Goal: Task Accomplishment & Management: Complete application form

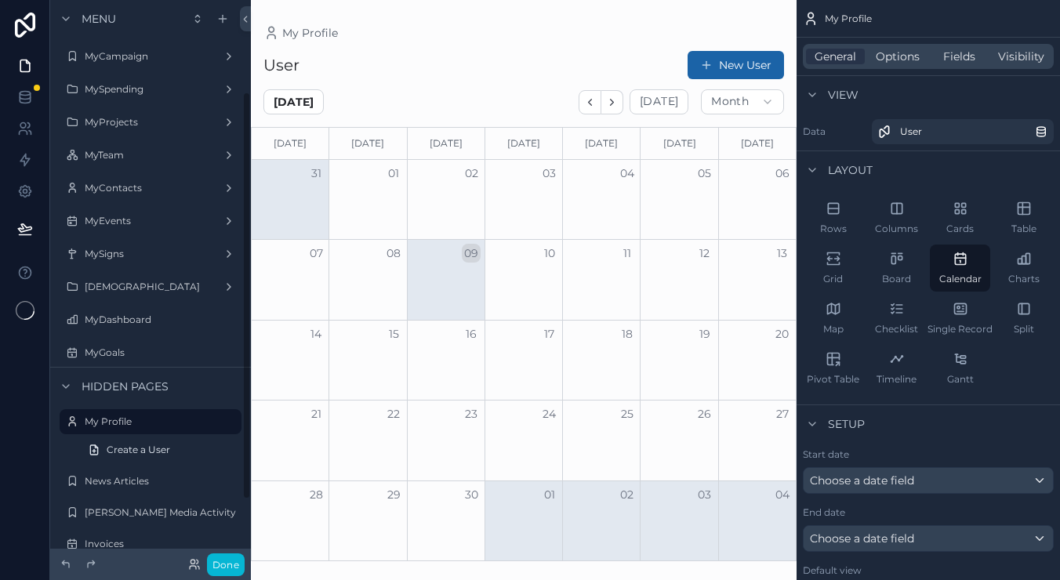
scroll to position [125, 0]
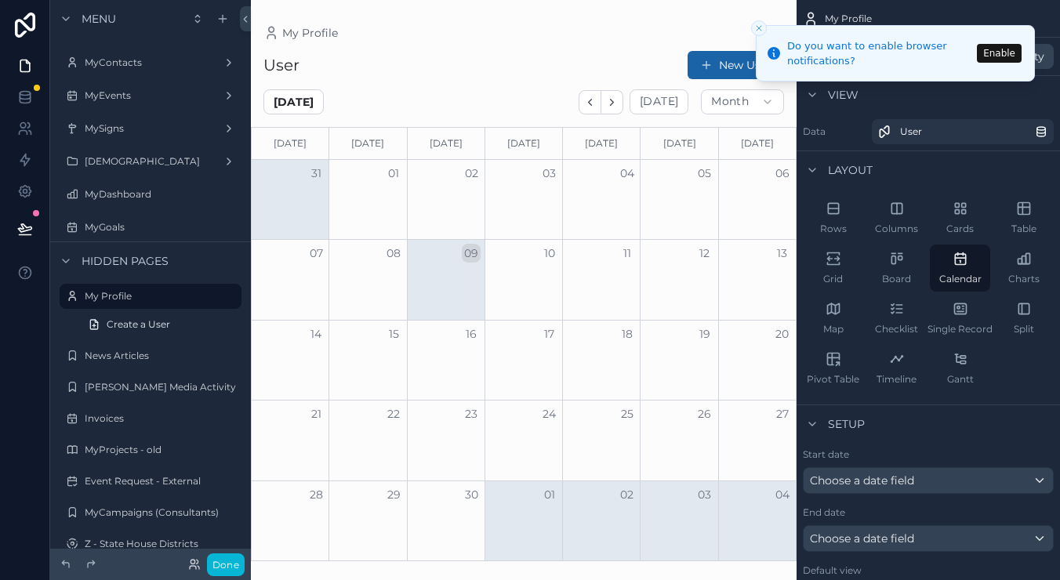
click at [762, 27] on icon "Close toast" at bounding box center [759, 28] width 9 height 9
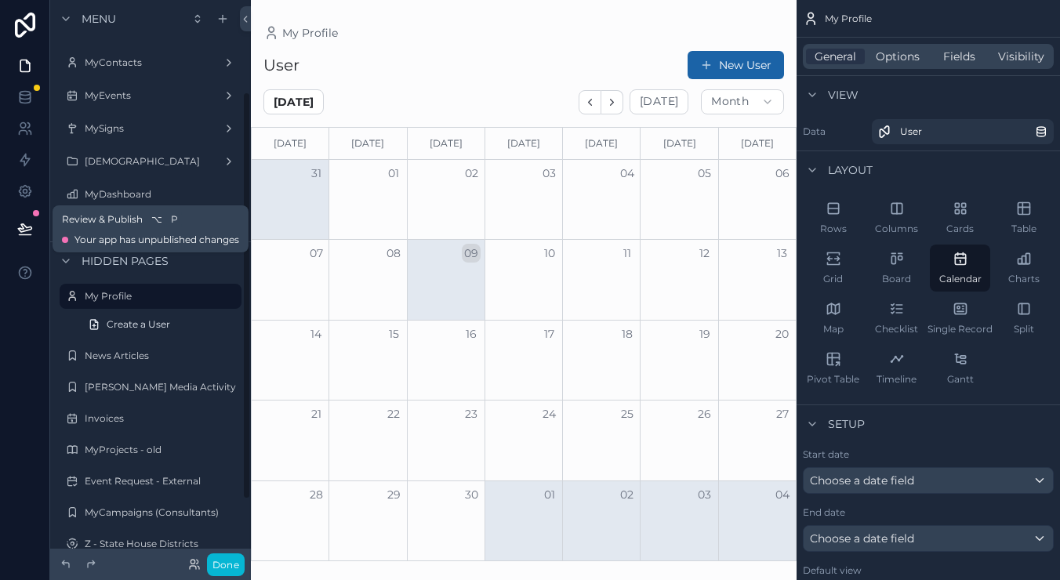
click at [19, 235] on icon at bounding box center [25, 235] width 12 height 0
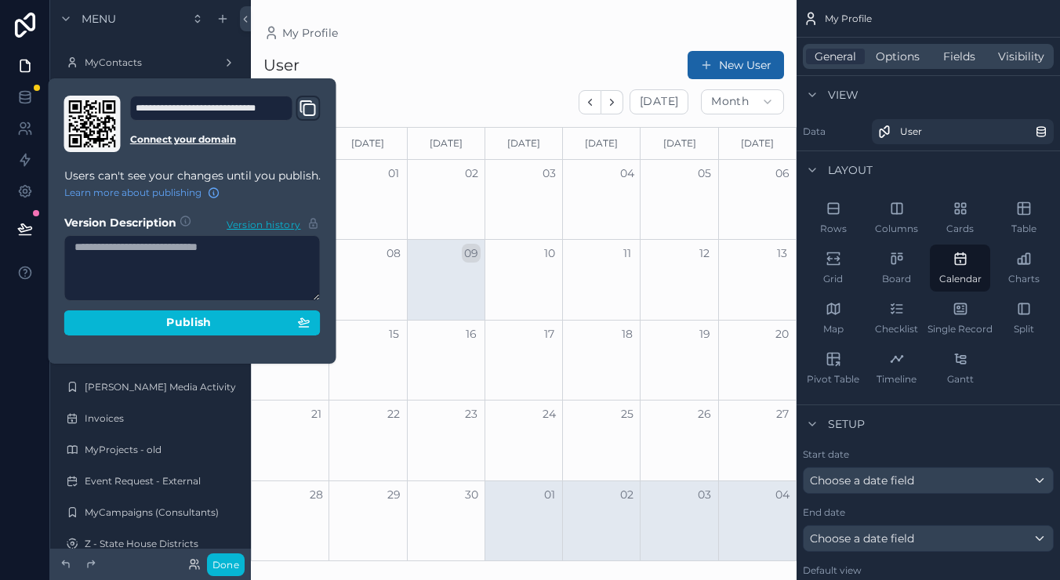
click at [310, 106] on icon "Domain and Custom Link" at bounding box center [308, 108] width 19 height 19
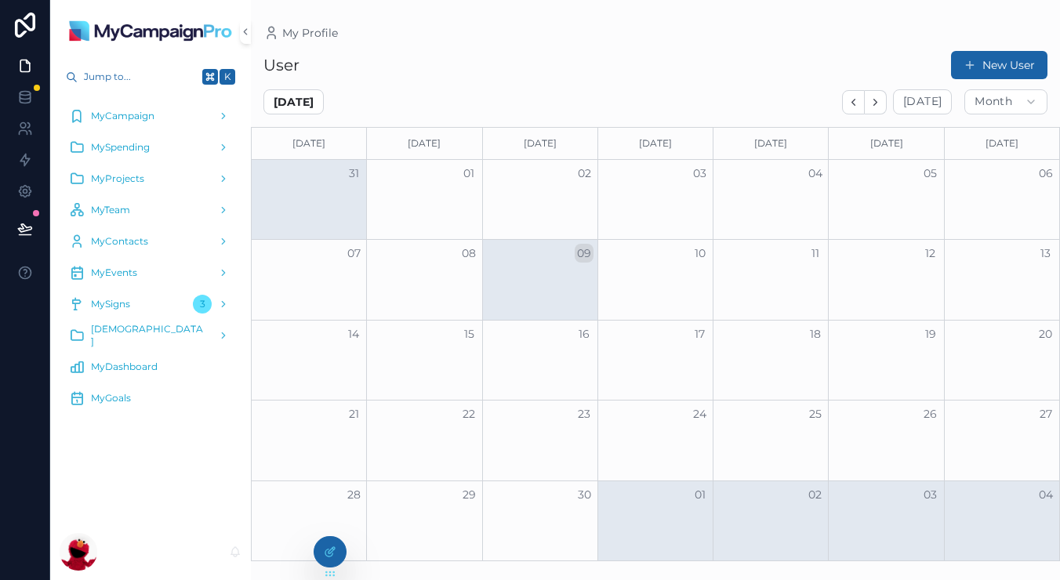
click at [166, 373] on div "MyDashboard" at bounding box center [150, 367] width 163 height 25
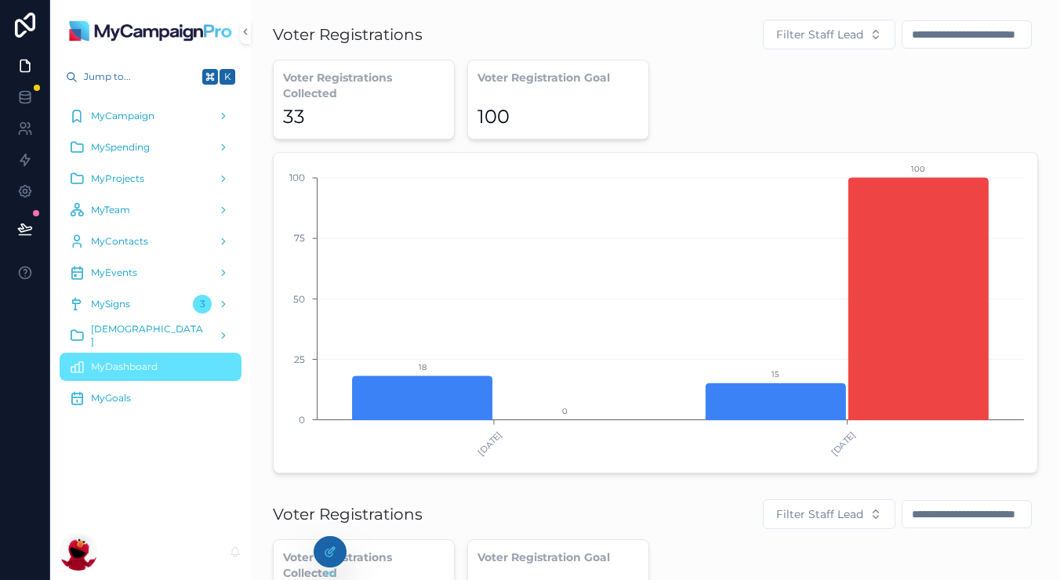
click at [166, 373] on div "MyDashboard" at bounding box center [150, 367] width 163 height 25
click at [115, 238] on span "MyContacts" at bounding box center [119, 241] width 57 height 13
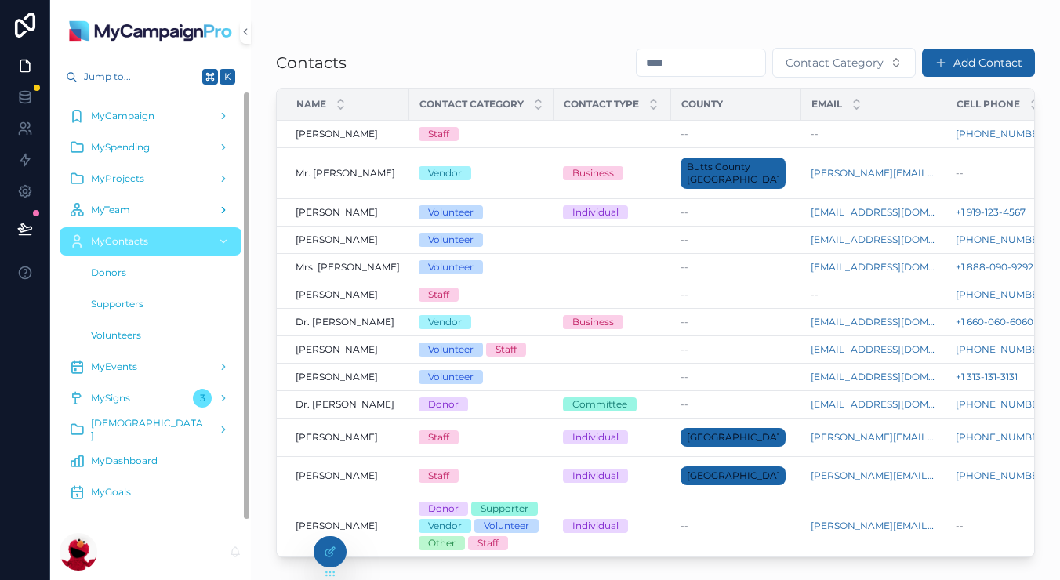
click at [130, 201] on div "MyTeam" at bounding box center [150, 210] width 163 height 25
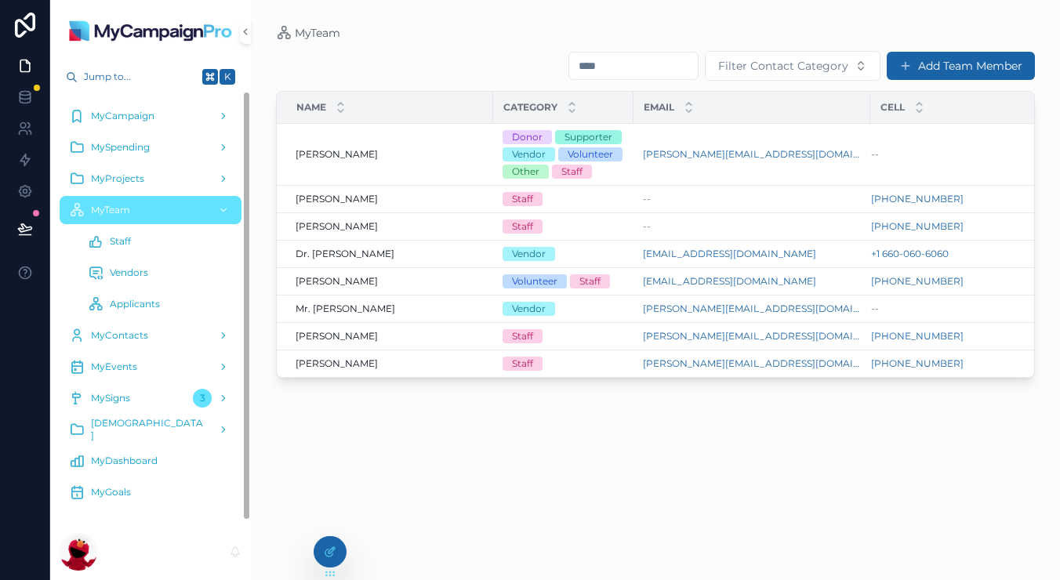
click at [164, 241] on div "Staff" at bounding box center [160, 241] width 144 height 25
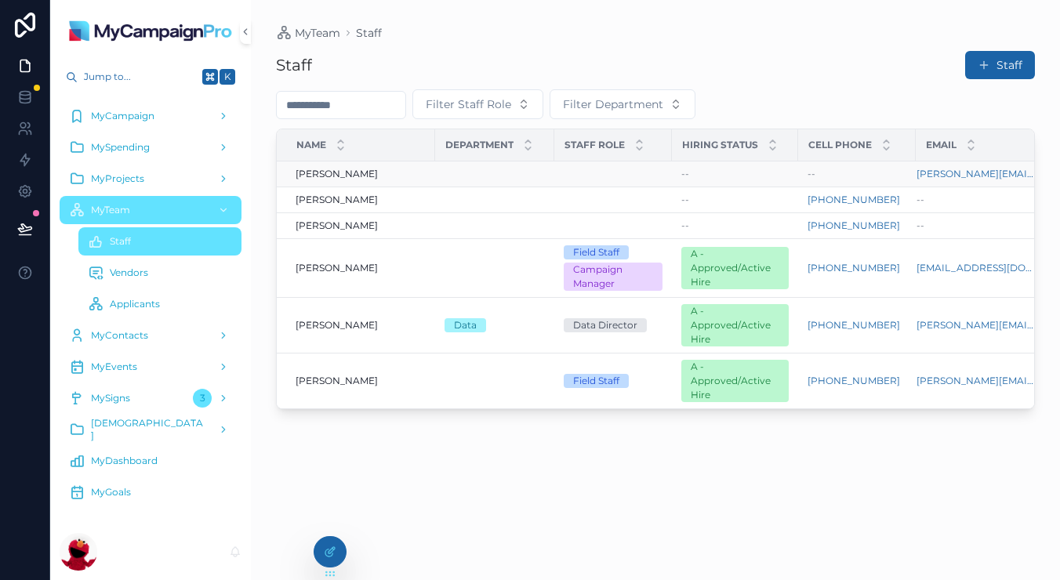
click at [358, 169] on div "[PERSON_NAME] [PERSON_NAME]" at bounding box center [361, 174] width 130 height 13
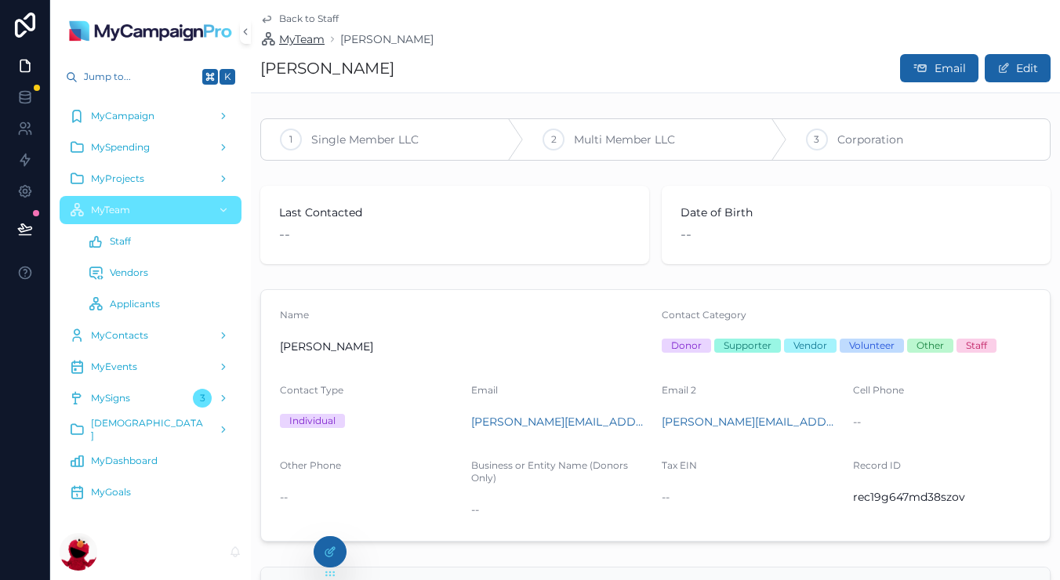
click at [300, 31] on span "MyTeam" at bounding box center [301, 39] width 45 height 16
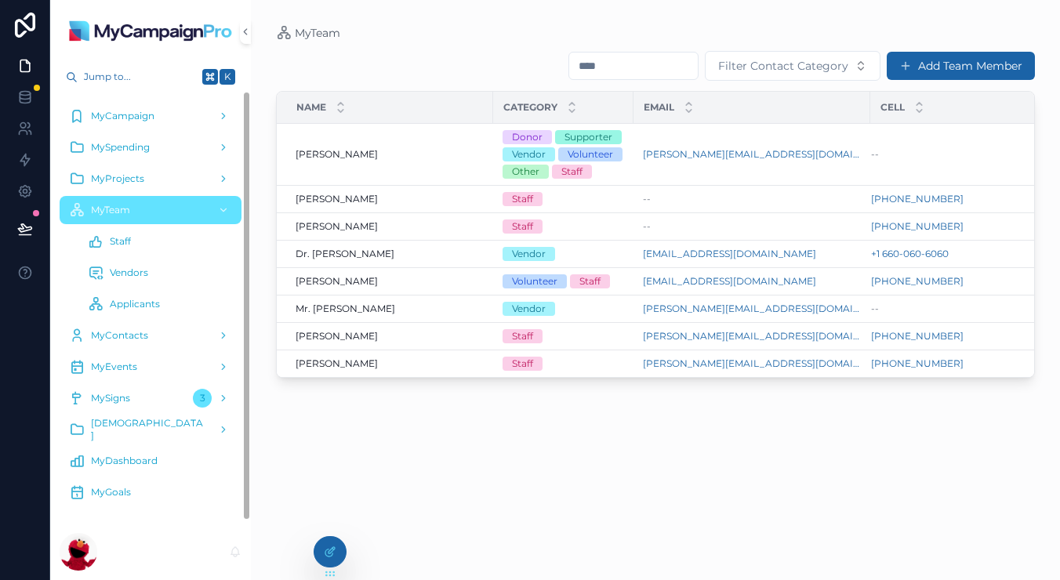
click at [125, 245] on span "Staff" at bounding box center [120, 241] width 21 height 13
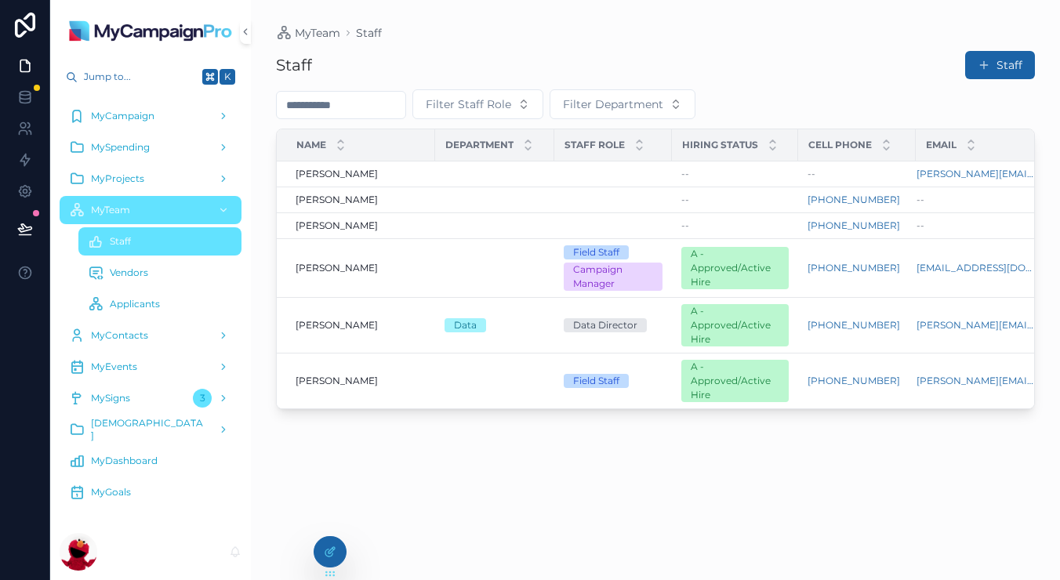
click at [110, 462] on span "MyDashboard" at bounding box center [124, 461] width 67 height 13
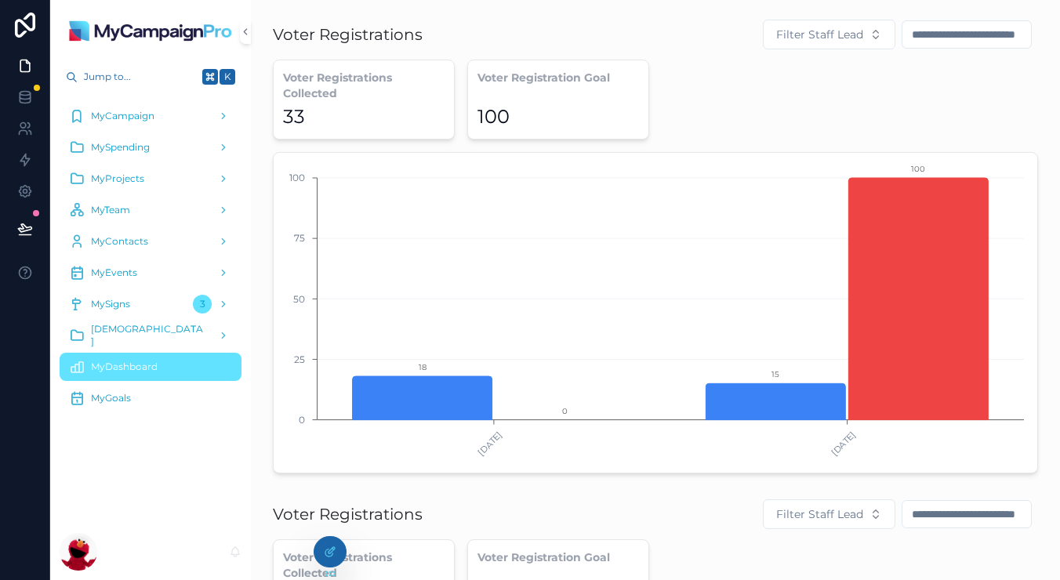
click at [132, 390] on div "MyGoals" at bounding box center [150, 398] width 163 height 25
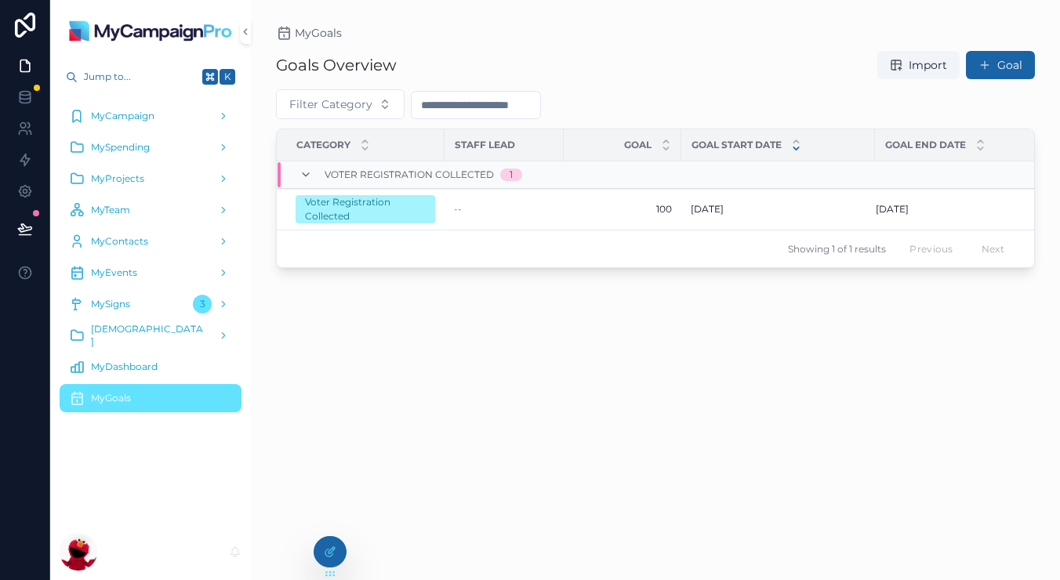
click at [136, 359] on div "MyDashboard" at bounding box center [150, 367] width 163 height 25
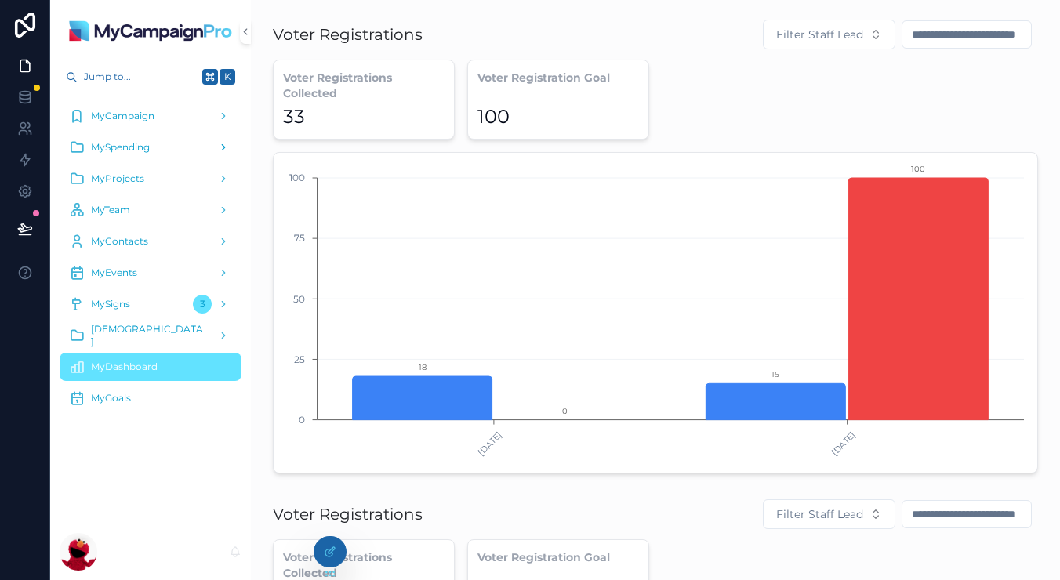
click at [169, 149] on div "MySpending" at bounding box center [150, 147] width 163 height 25
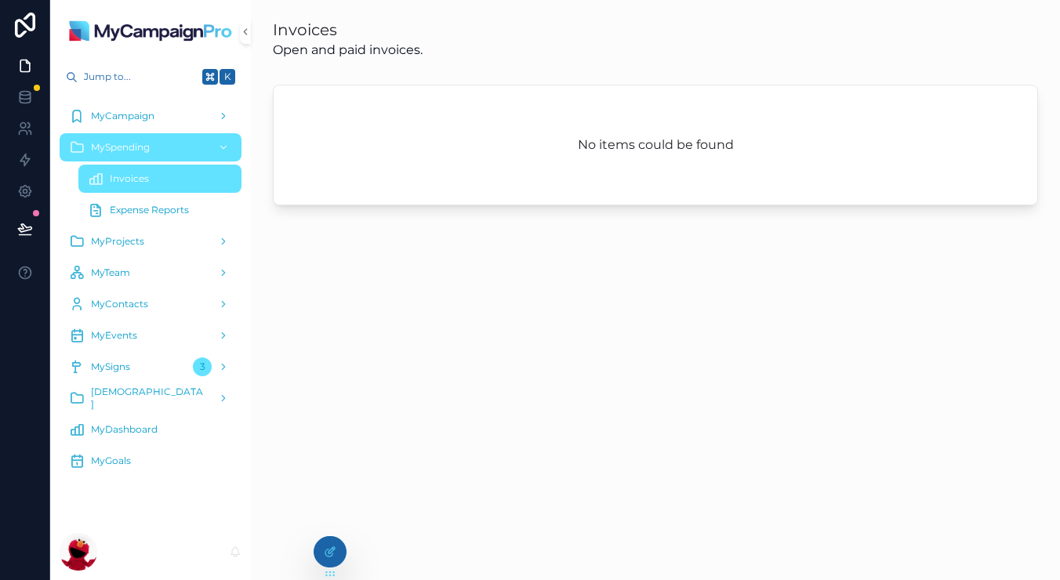
click at [155, 213] on span "Expense Reports" at bounding box center [149, 210] width 79 height 13
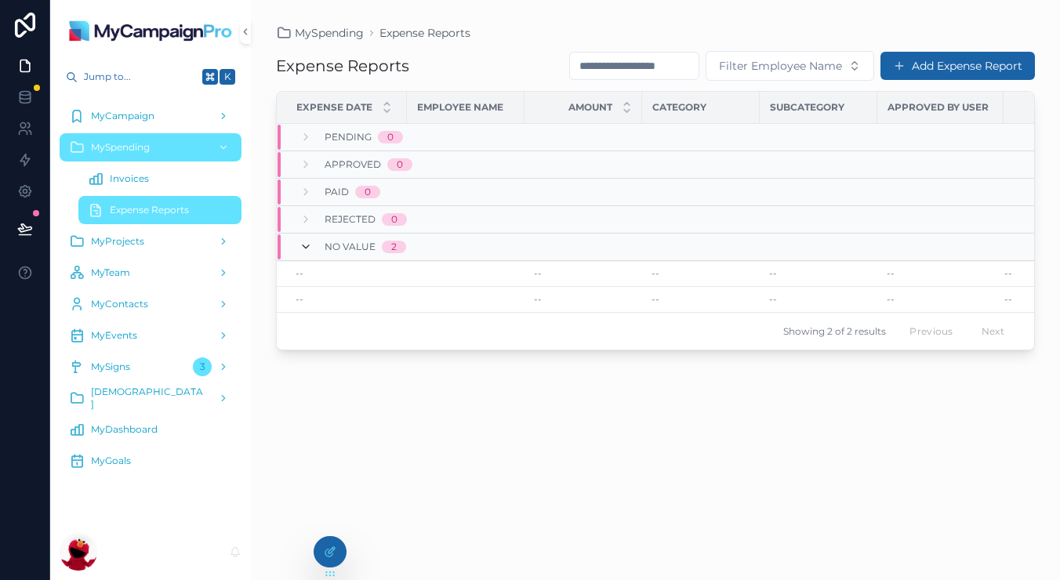
click at [300, 245] on icon "scrollable content" at bounding box center [306, 247] width 13 height 13
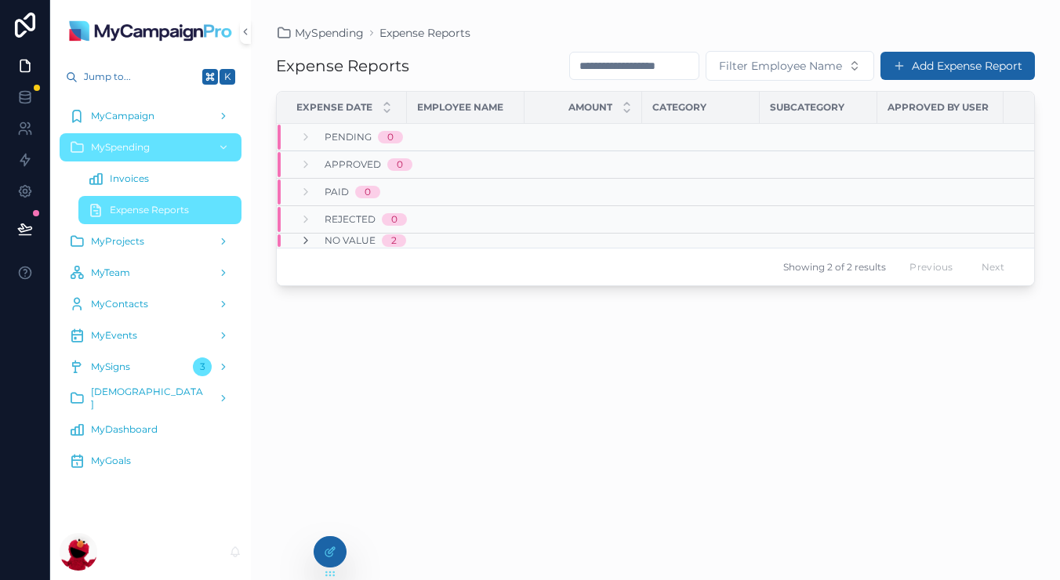
click at [300, 245] on icon "scrollable content" at bounding box center [306, 241] width 13 height 13
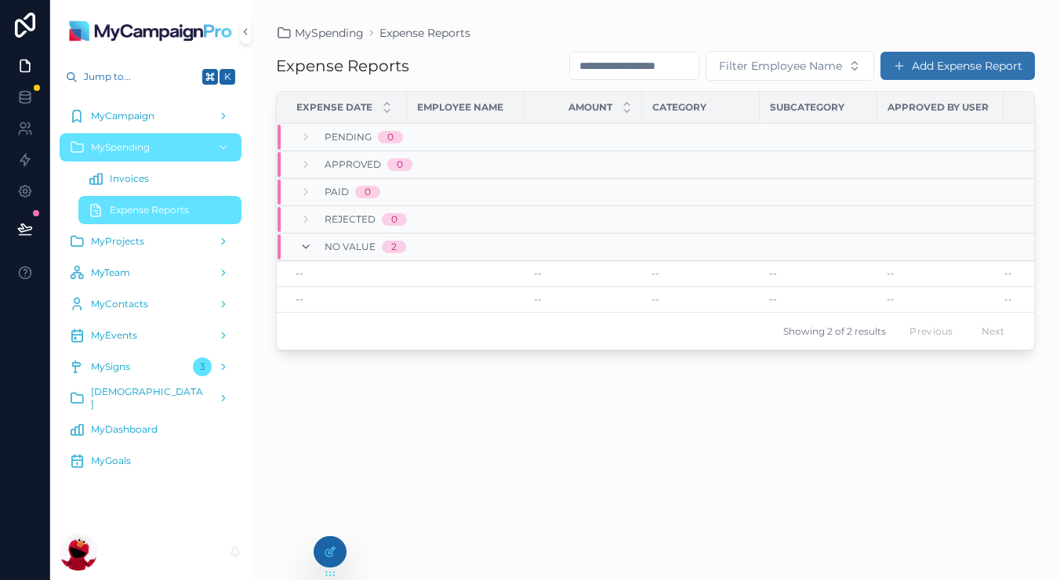
click at [960, 78] on button "Add Expense Report" at bounding box center [958, 66] width 155 height 28
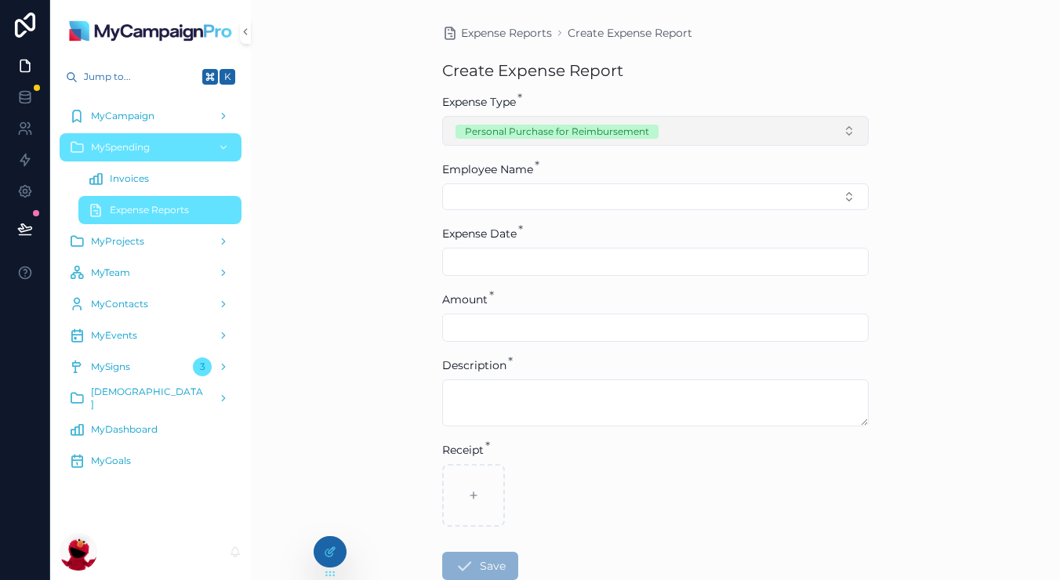
click at [597, 136] on div "Personal Purchase for Reimbursement" at bounding box center [557, 132] width 184 height 14
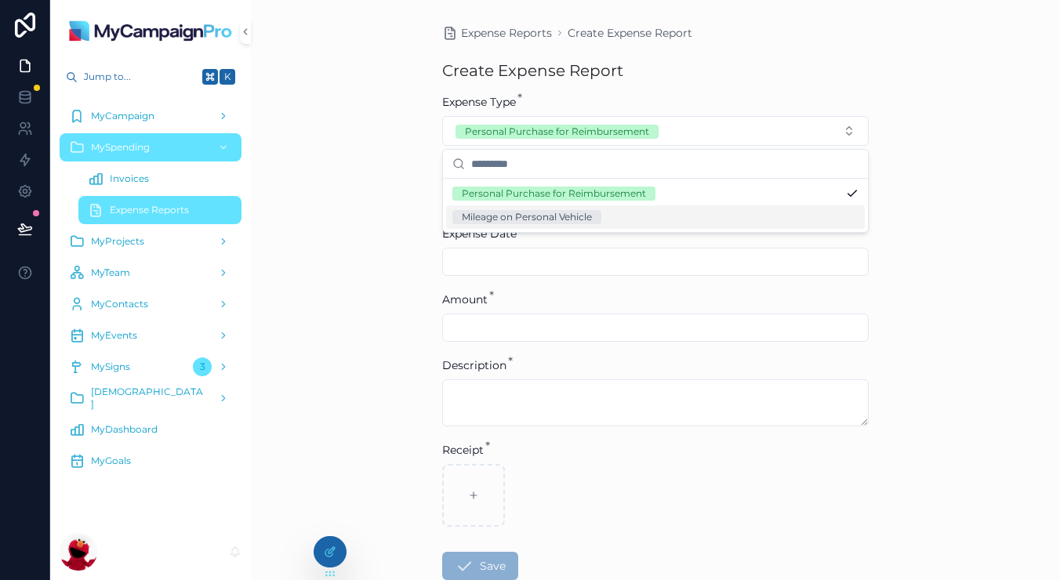
click at [547, 220] on div "Mileage on Personal Vehicle" at bounding box center [527, 217] width 130 height 14
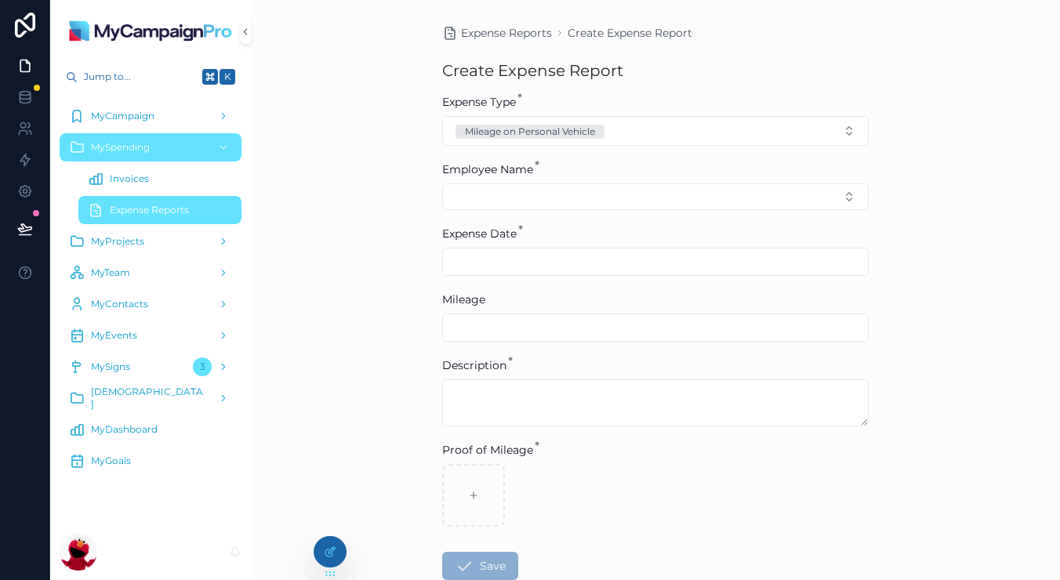
click at [144, 179] on span "Invoices" at bounding box center [129, 179] width 39 height 13
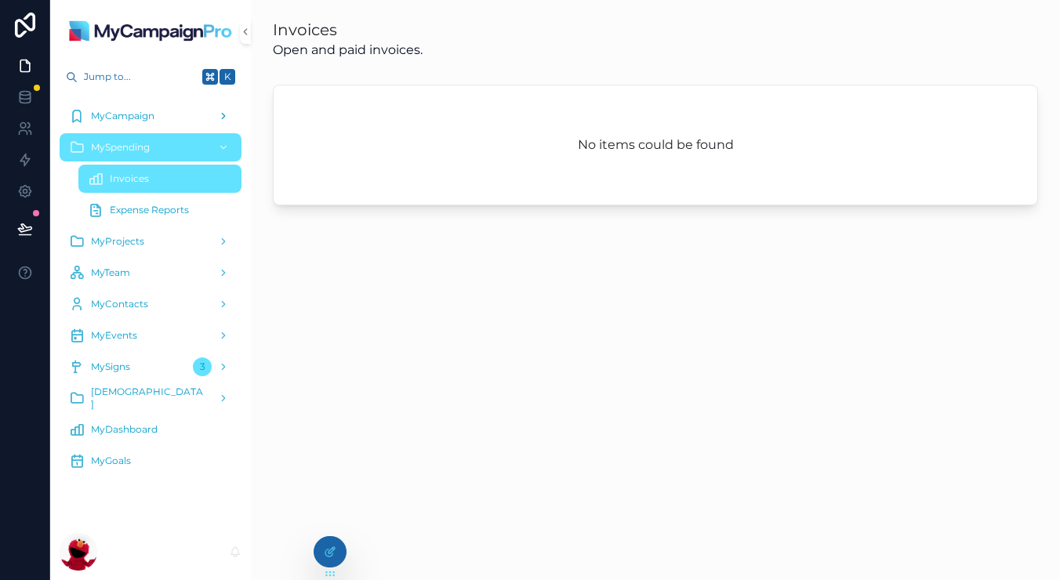
click at [138, 120] on span "MyCampaign" at bounding box center [123, 116] width 64 height 13
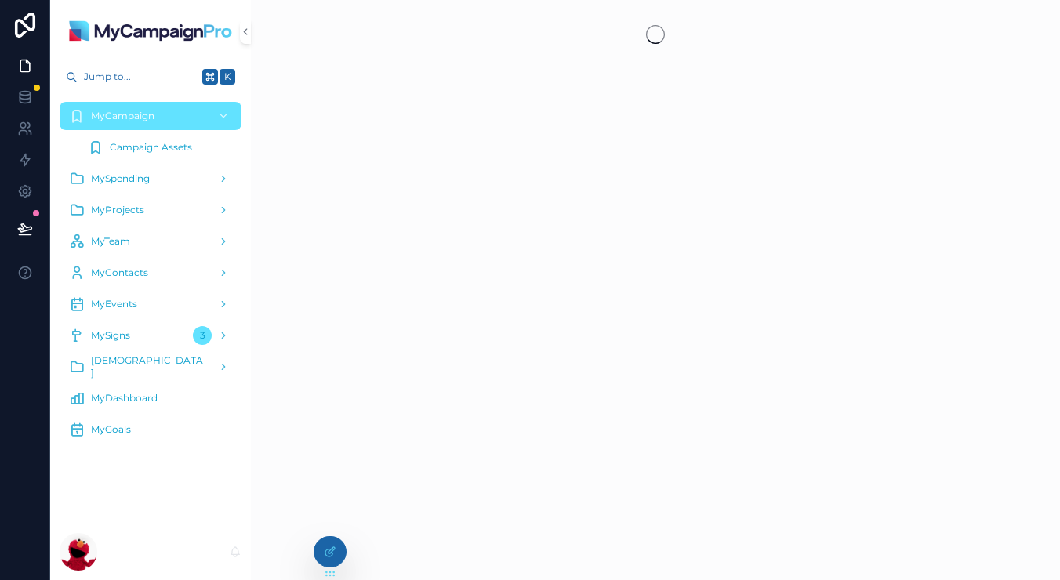
click at [141, 145] on span "Campaign Assets" at bounding box center [151, 147] width 82 height 13
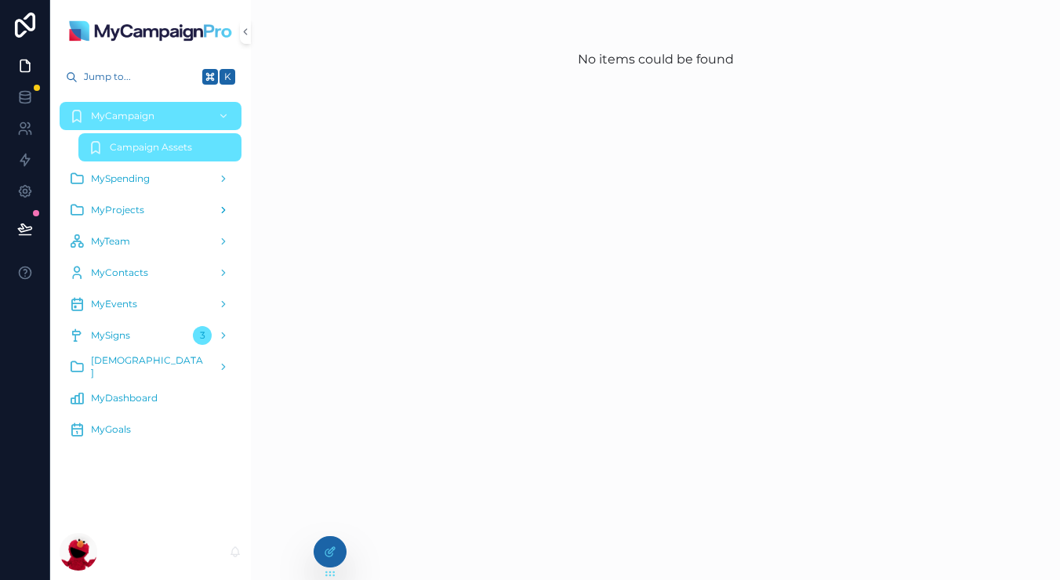
click at [126, 214] on span "MyProjects" at bounding box center [117, 210] width 53 height 13
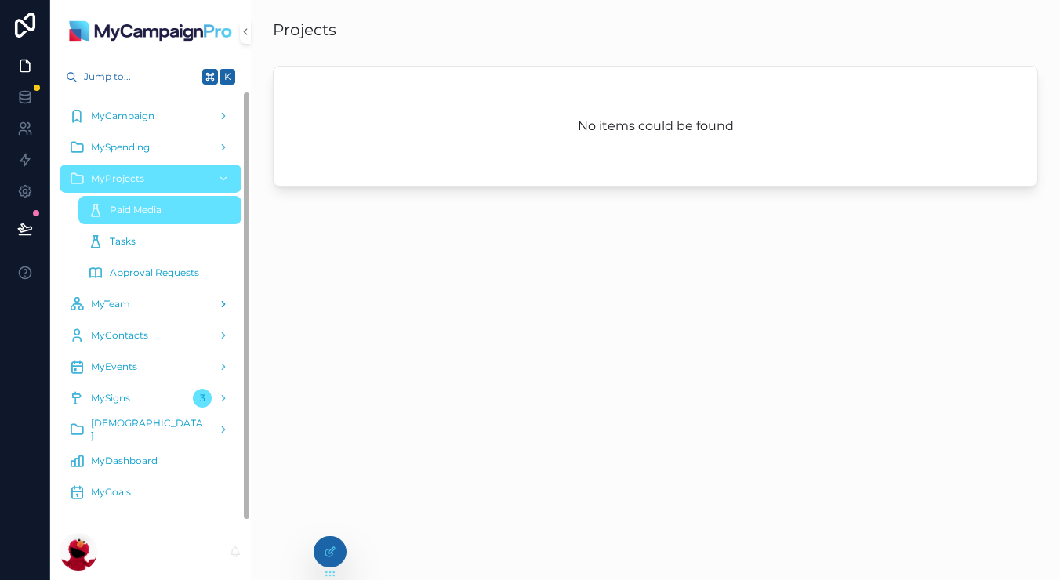
click at [128, 311] on div "MyTeam" at bounding box center [150, 304] width 163 height 25
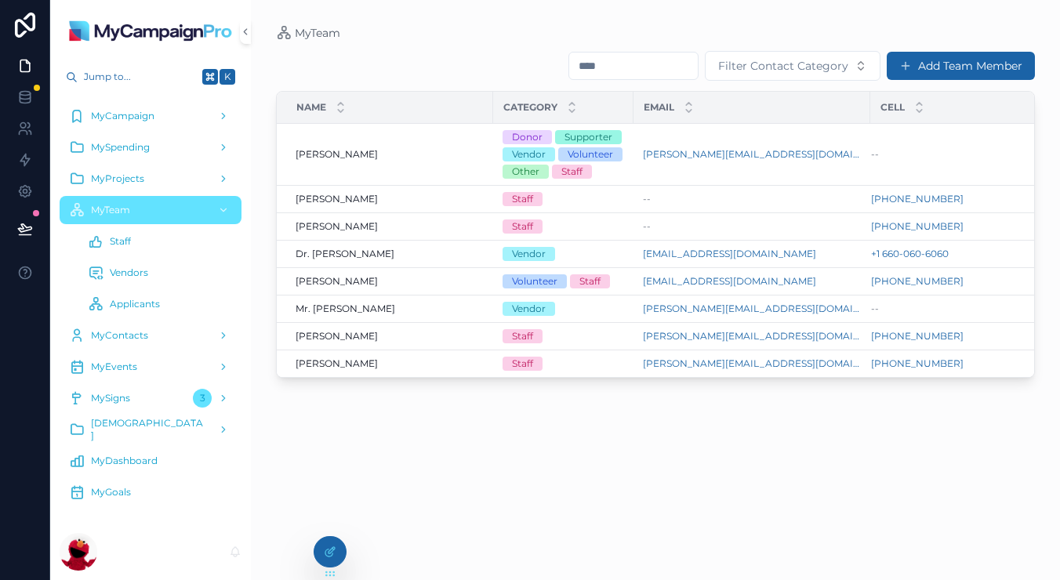
click at [130, 237] on span "Staff" at bounding box center [120, 241] width 21 height 13
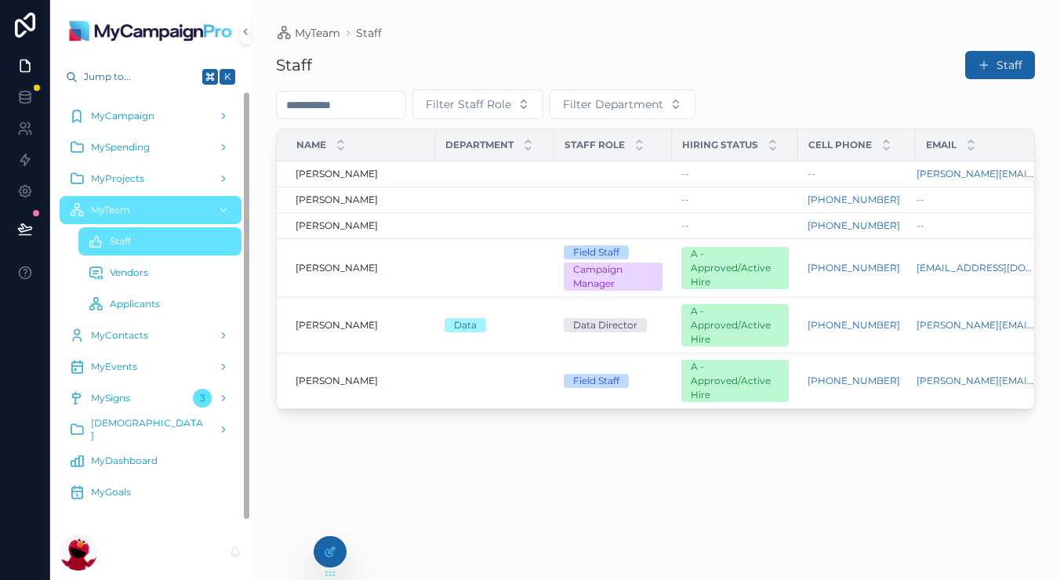
click at [90, 276] on icon "scrollable content" at bounding box center [96, 273] width 16 height 16
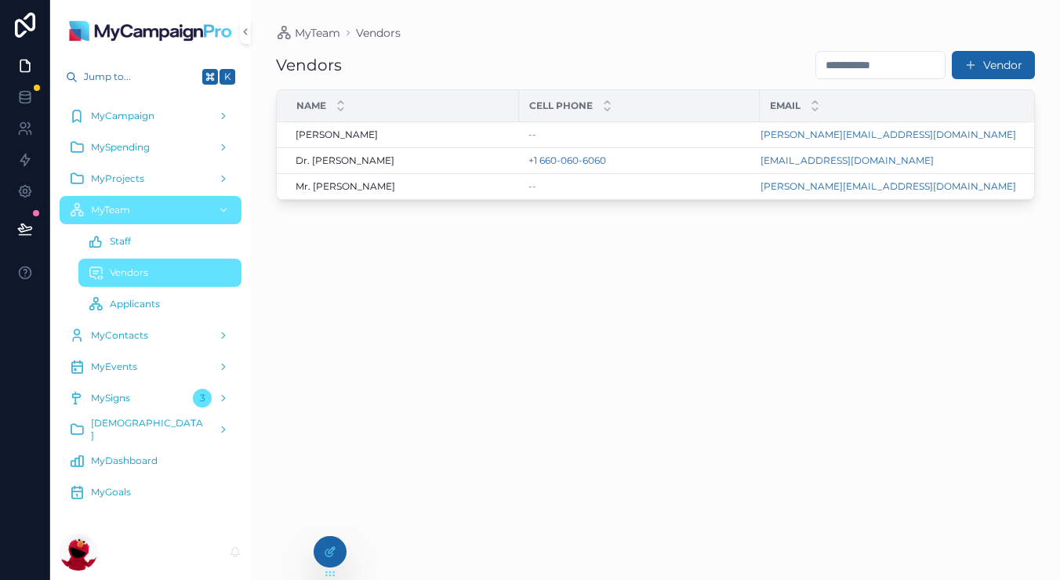
click at [163, 297] on div "Applicants" at bounding box center [160, 304] width 144 height 25
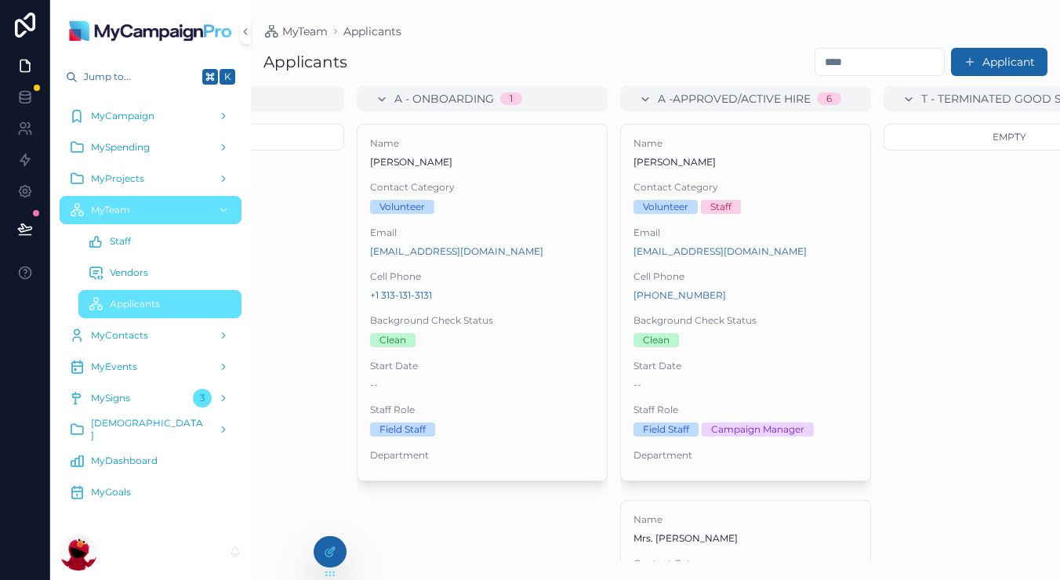
scroll to position [0, 2039]
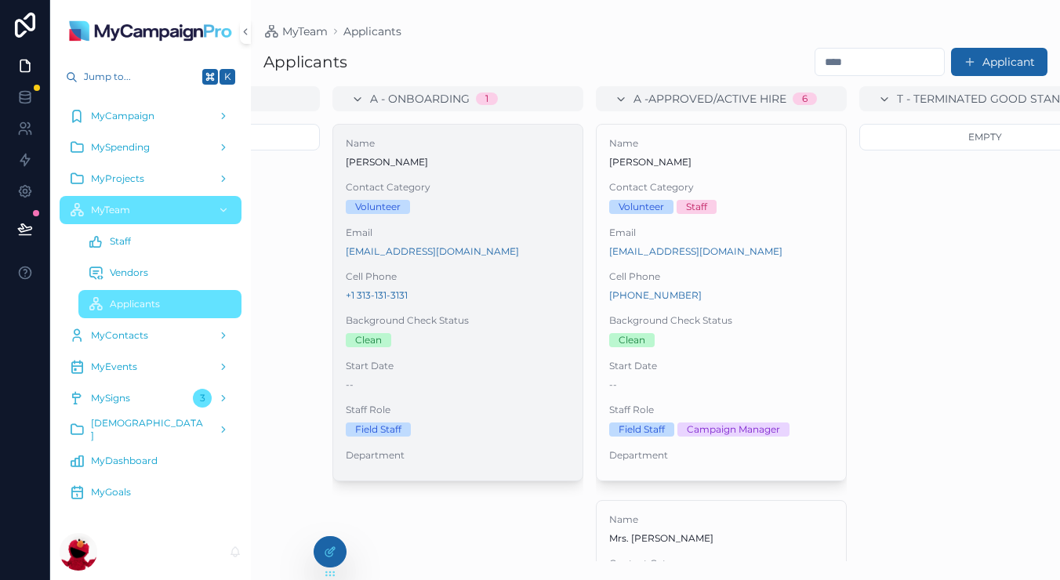
click at [552, 191] on span "Contact Category" at bounding box center [458, 187] width 224 height 13
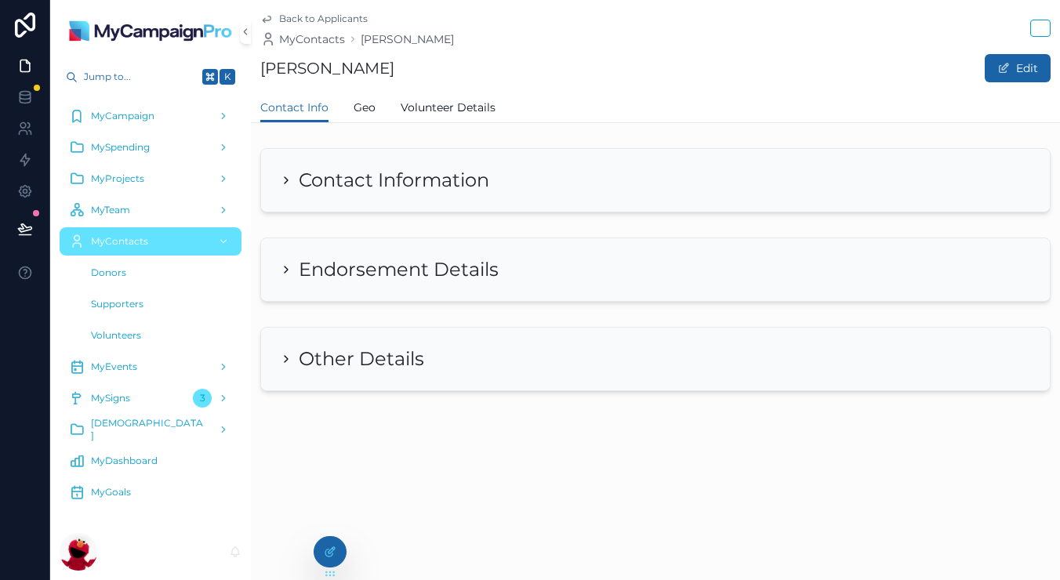
click at [282, 184] on icon "scrollable content" at bounding box center [286, 180] width 13 height 13
click at [293, 267] on div "Endorsement Details" at bounding box center [389, 269] width 219 height 25
click at [279, 348] on div "Other Details" at bounding box center [655, 359] width 789 height 63
click at [357, 121] on link "Geo" at bounding box center [365, 108] width 22 height 31
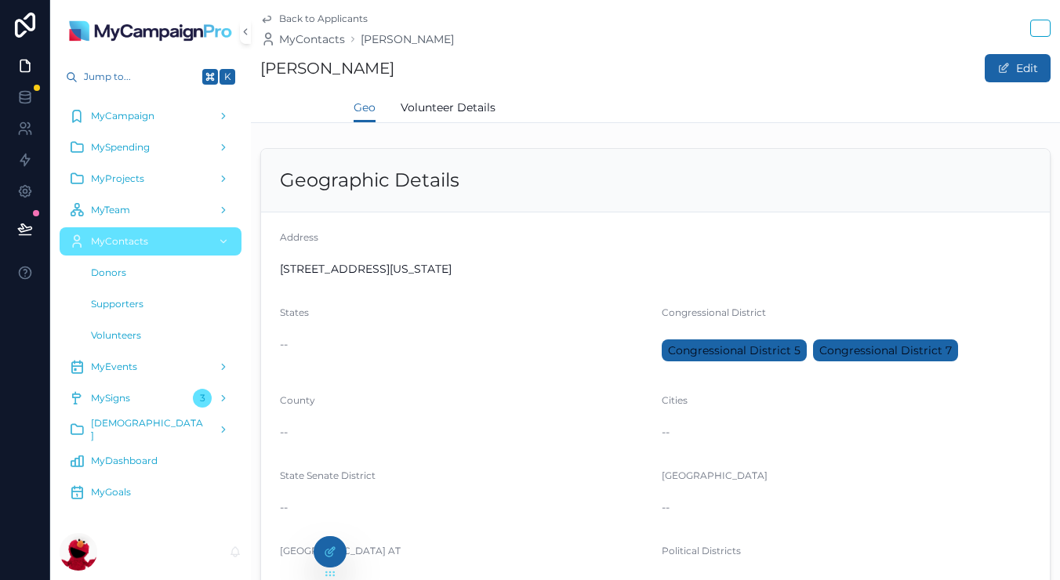
click at [315, 121] on link "Contact Info" at bounding box center [294, 108] width 68 height 31
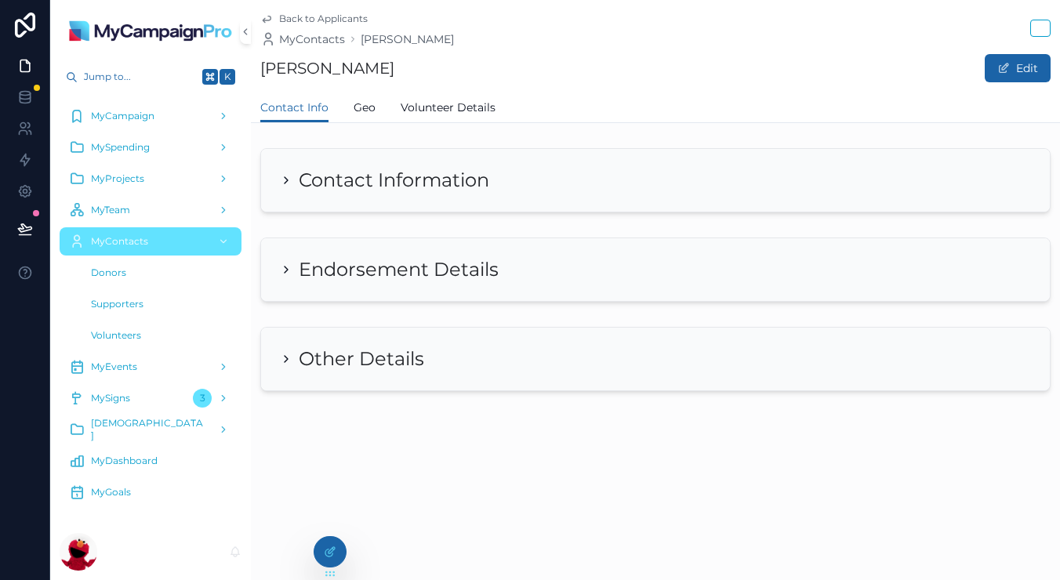
click at [314, 196] on div "Contact Information" at bounding box center [655, 180] width 789 height 63
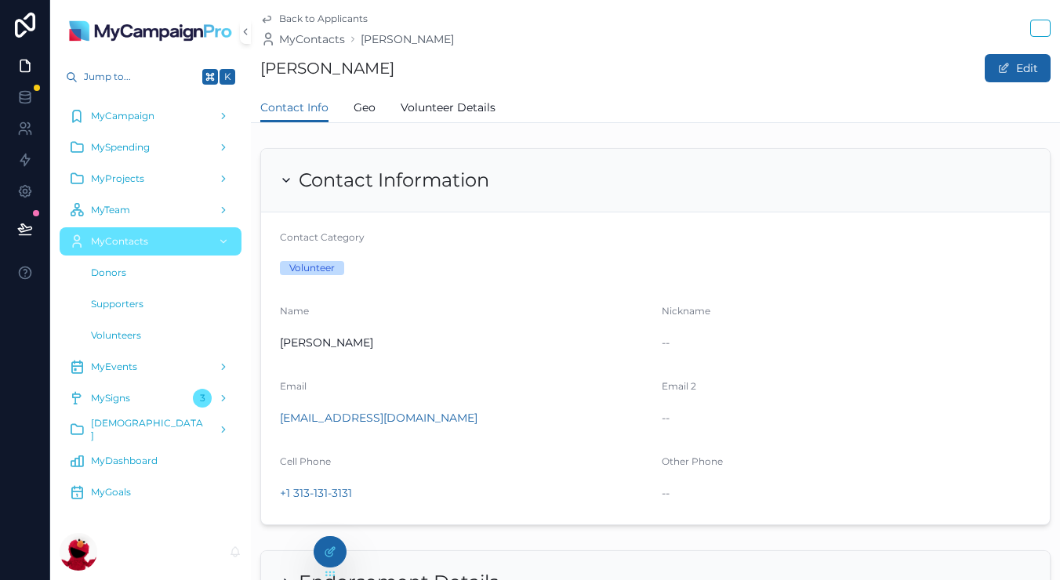
click at [314, 196] on div "Contact Information" at bounding box center [655, 181] width 789 height 64
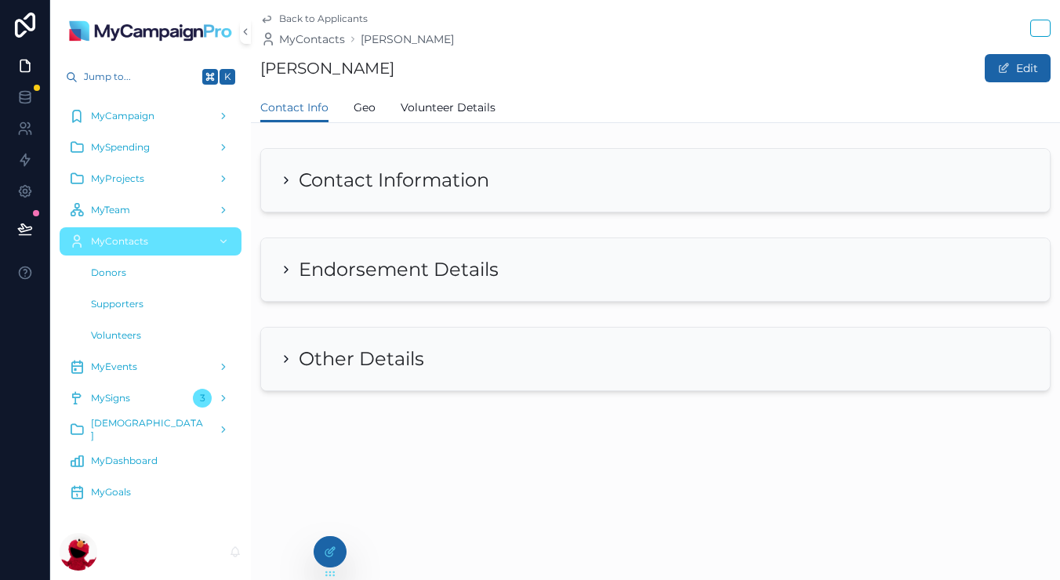
click at [286, 284] on div "Endorsement Details" at bounding box center [655, 269] width 789 height 63
click at [288, 284] on div "Endorsement Details" at bounding box center [655, 270] width 789 height 64
click at [303, 339] on div "Other Details" at bounding box center [655, 359] width 789 height 63
click at [303, 339] on div "Other Details" at bounding box center [655, 360] width 789 height 64
click at [367, 175] on h2 "Contact Information" at bounding box center [394, 180] width 191 height 25
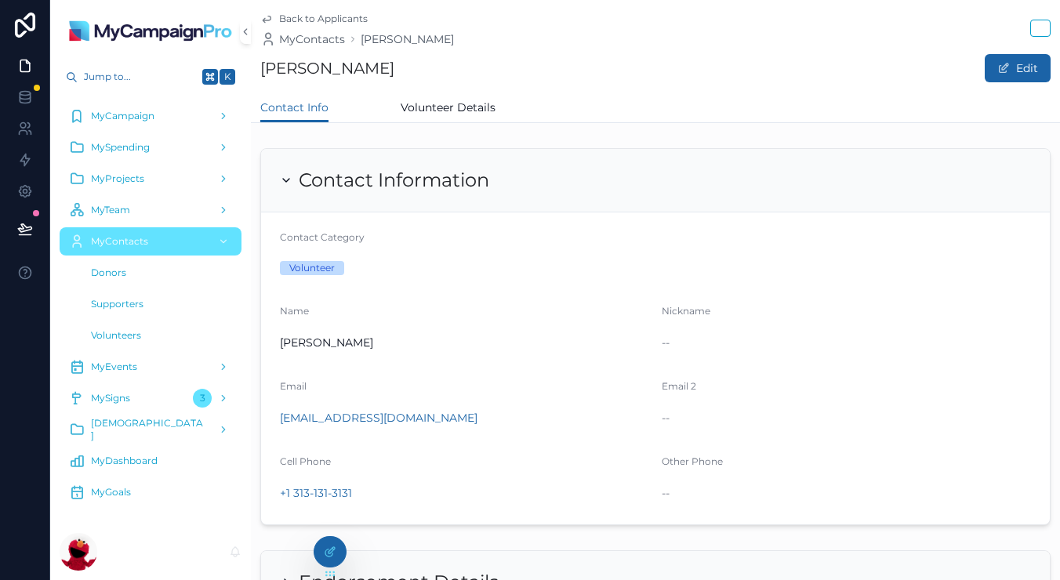
click at [370, 112] on span "Geo" at bounding box center [365, 108] width 22 height 16
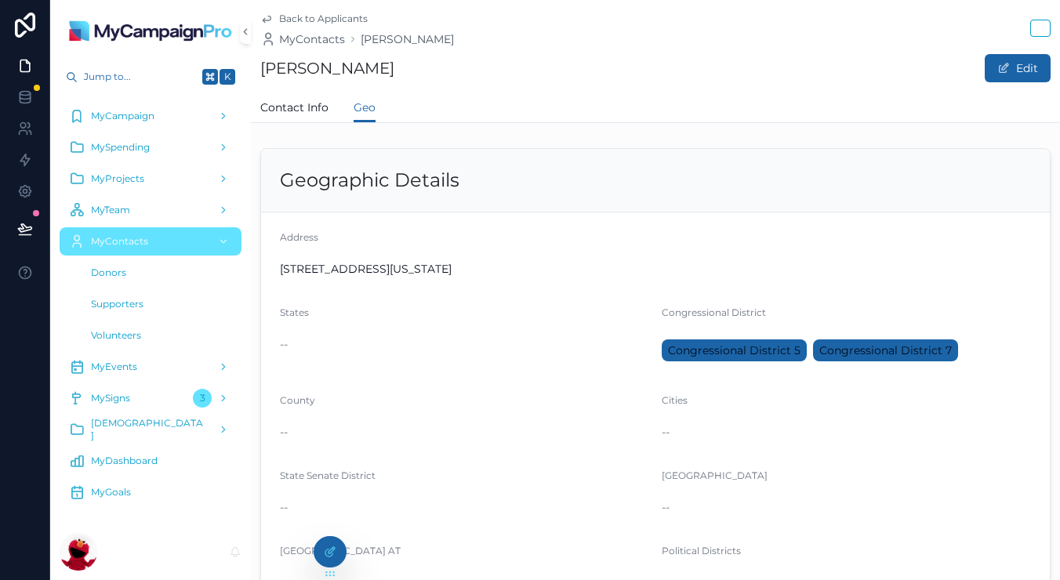
click at [450, 109] on span "Volunteer Details" at bounding box center [448, 108] width 95 height 16
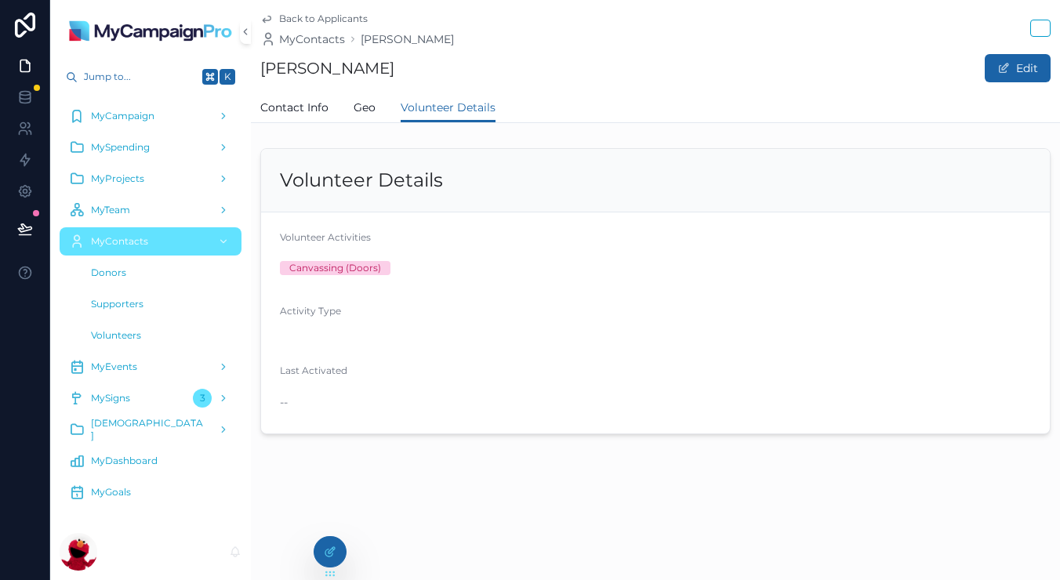
click at [380, 111] on div "Contact Info Geo Volunteer Details" at bounding box center [655, 108] width 791 height 30
click at [369, 111] on span "Geo" at bounding box center [365, 108] width 22 height 16
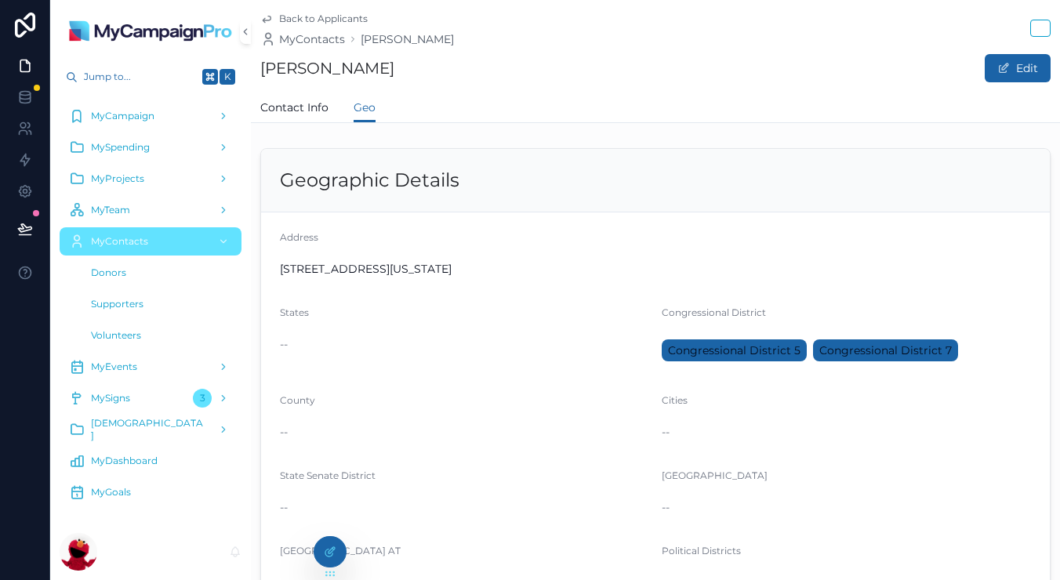
click at [430, 98] on link "Volunteer Details" at bounding box center [448, 108] width 95 height 31
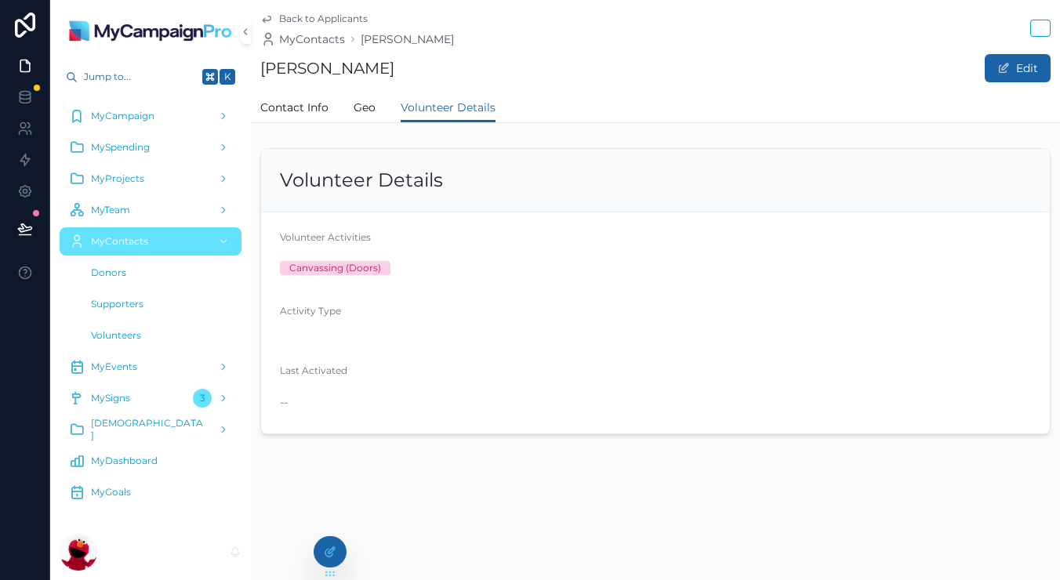
click at [322, 21] on span "Back to Applicants" at bounding box center [323, 19] width 89 height 13
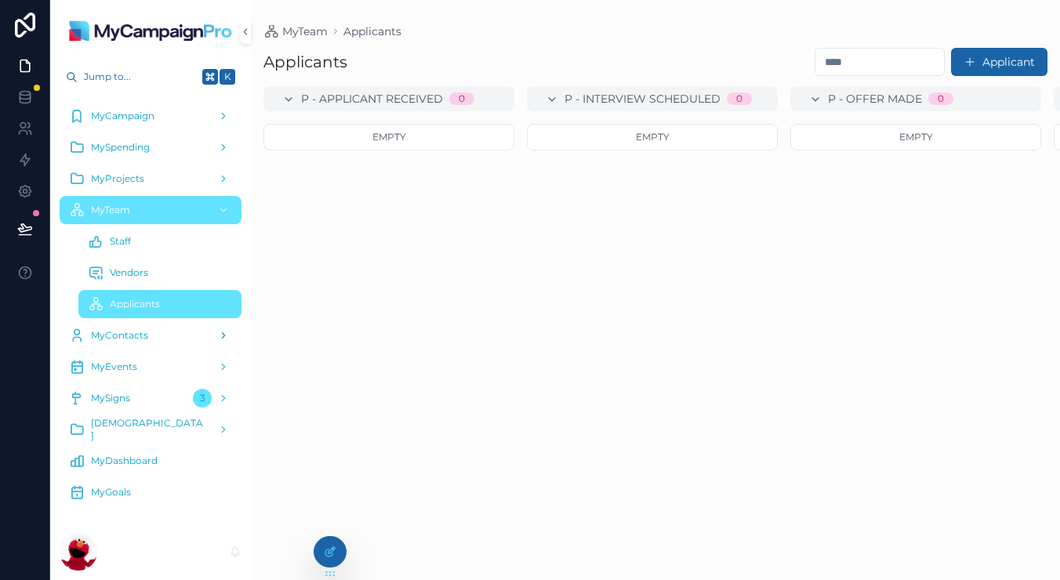
click at [149, 333] on div "MyContacts" at bounding box center [150, 335] width 163 height 25
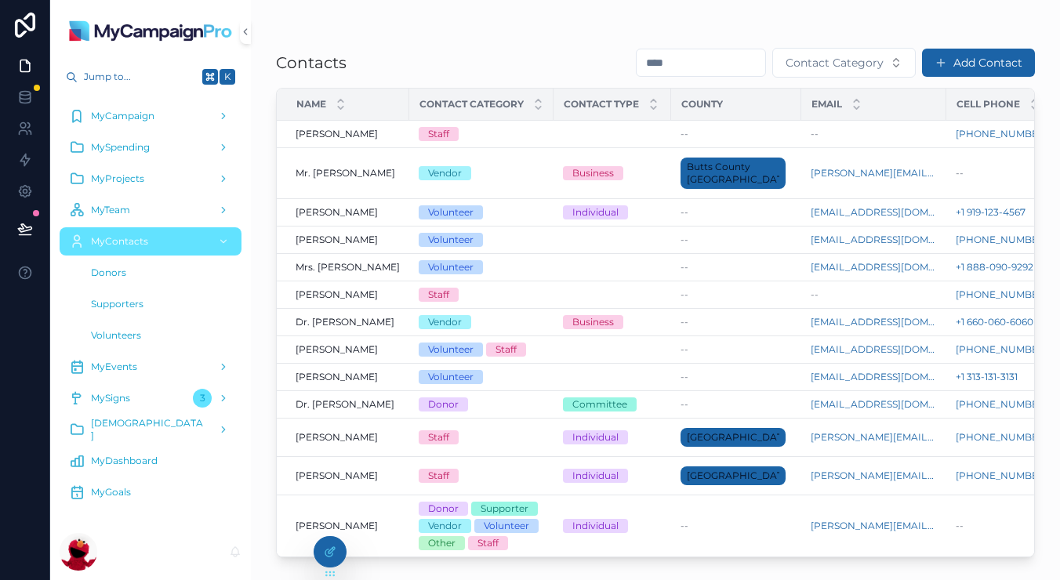
click at [128, 281] on div "Donors" at bounding box center [160, 272] width 144 height 25
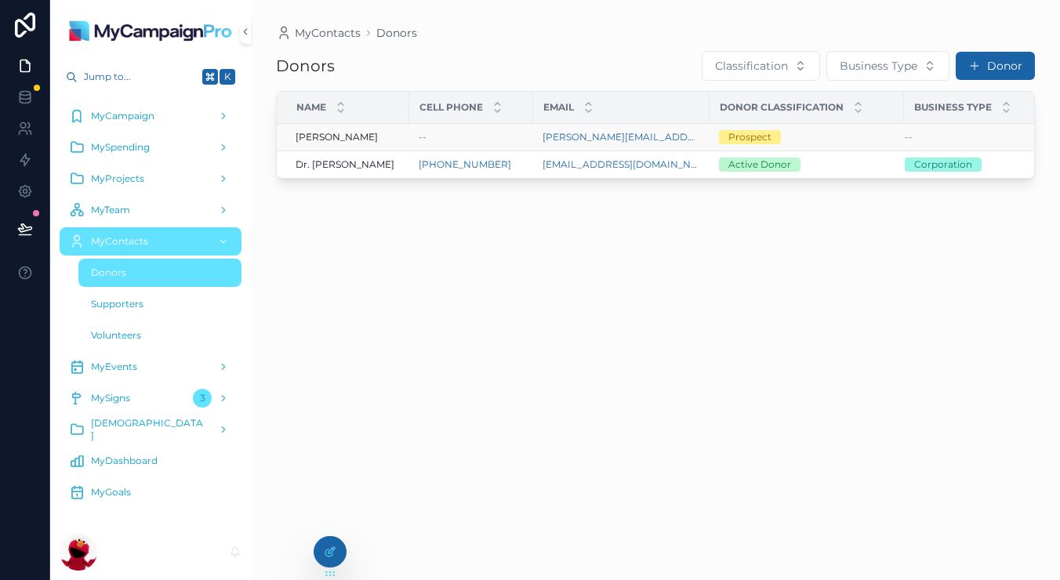
click at [365, 133] on div "[PERSON_NAME] [PERSON_NAME]" at bounding box center [348, 137] width 104 height 13
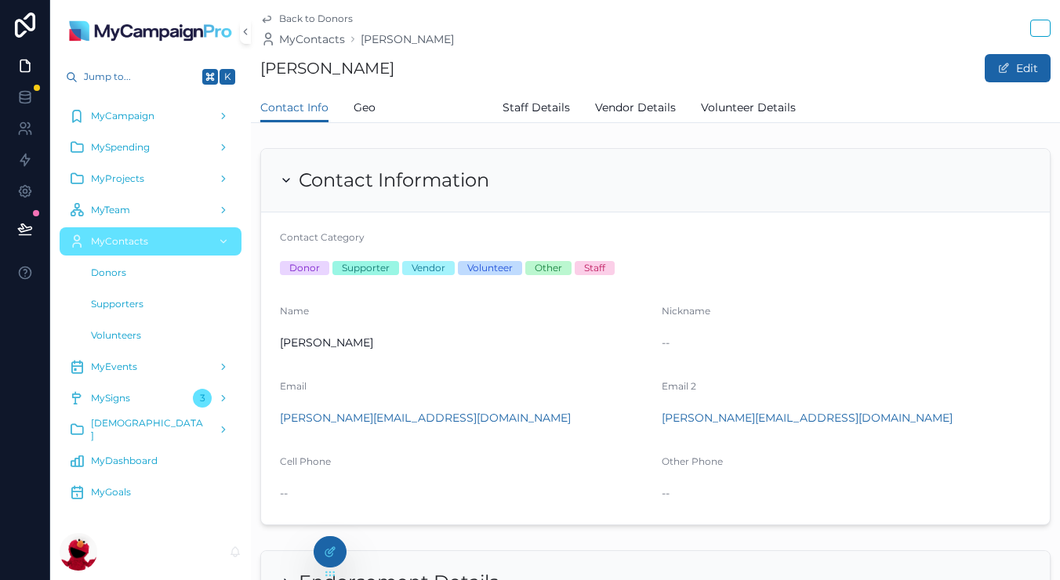
click at [459, 114] on span "Donor Details" at bounding box center [439, 108] width 77 height 16
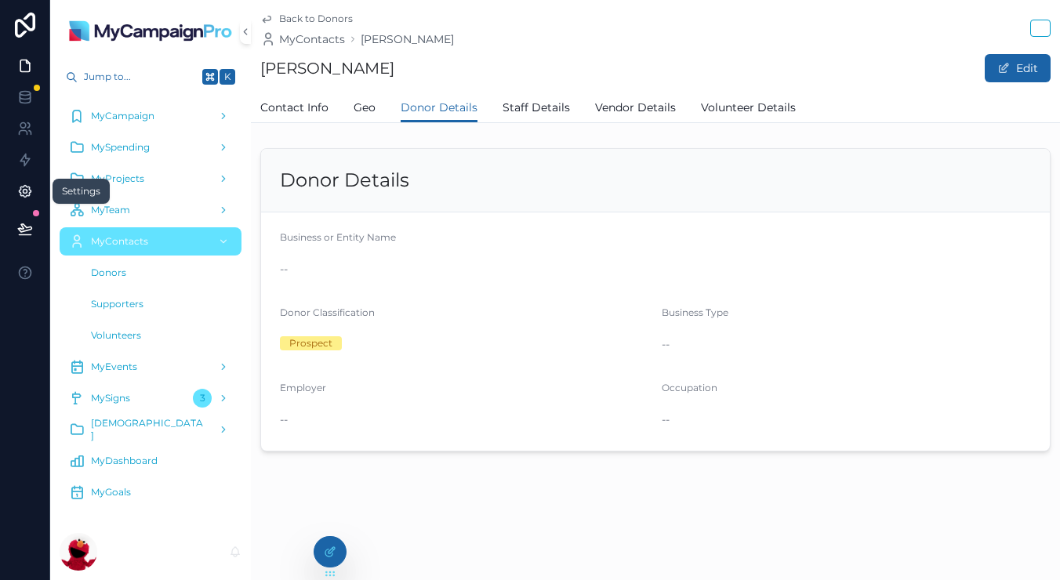
click at [32, 198] on icon at bounding box center [25, 192] width 16 height 16
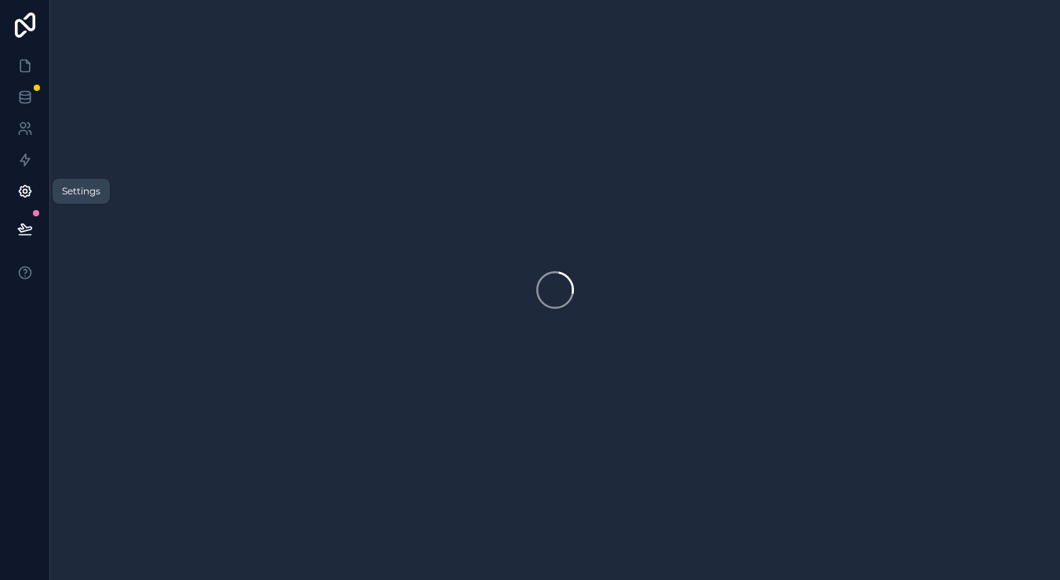
click at [32, 198] on icon at bounding box center [25, 192] width 16 height 16
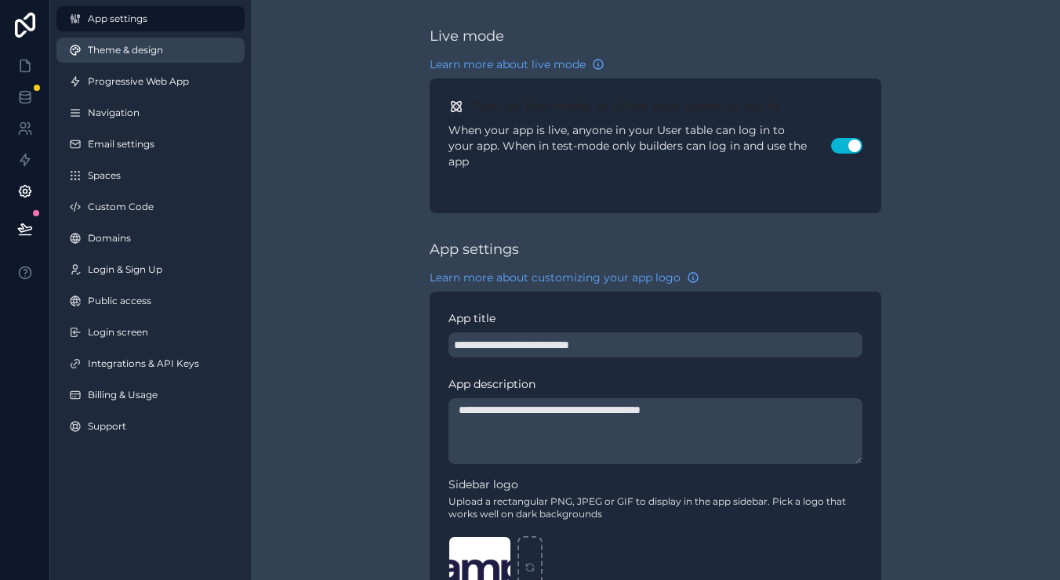
click at [166, 56] on link "Theme & design" at bounding box center [150, 50] width 188 height 25
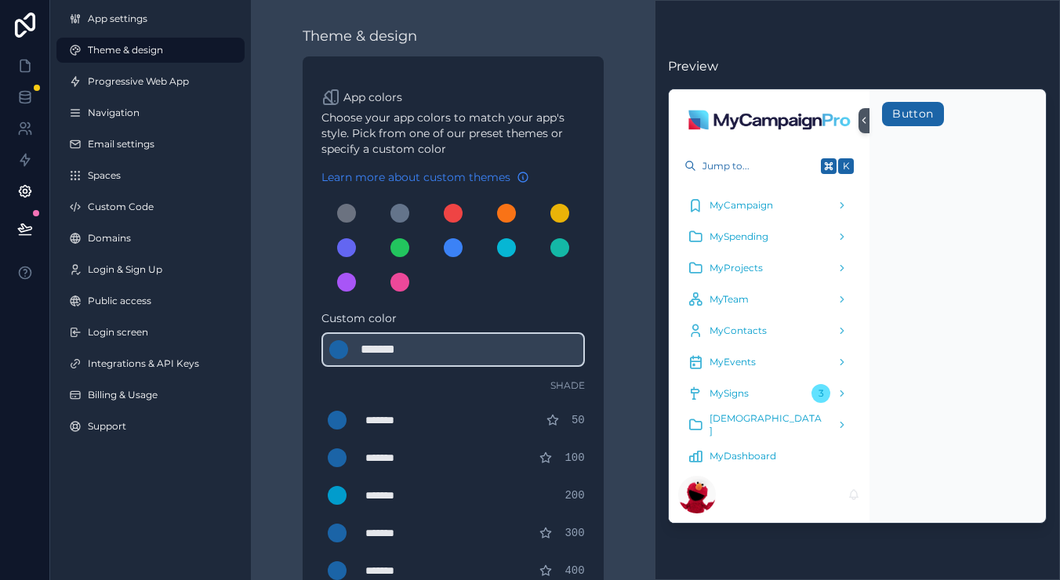
click at [454, 178] on span "Learn more about custom themes" at bounding box center [416, 177] width 189 height 16
click at [28, 64] on icon at bounding box center [27, 61] width 3 height 3
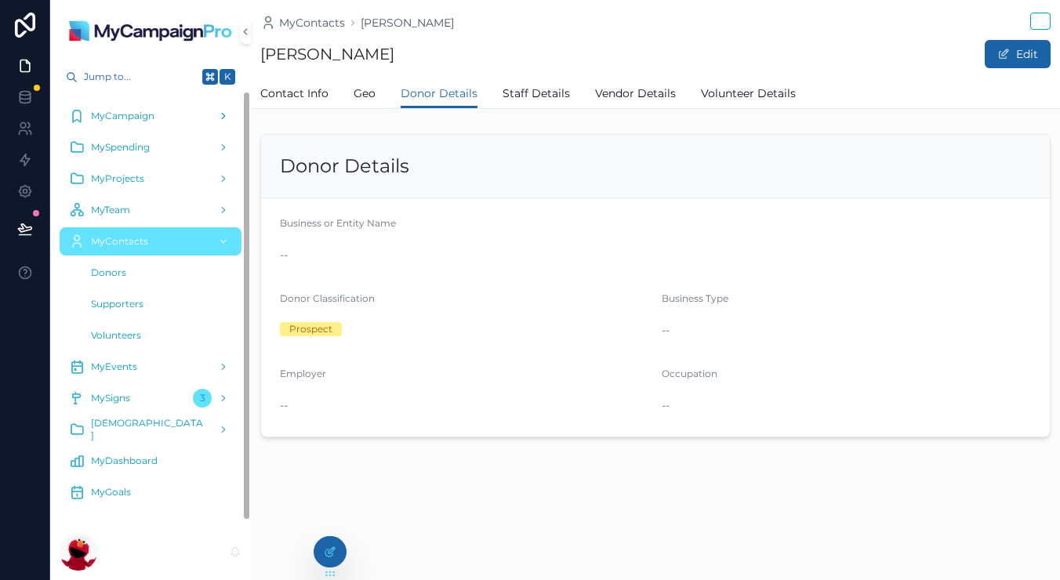
click at [169, 107] on div "MyCampaign" at bounding box center [150, 116] width 163 height 25
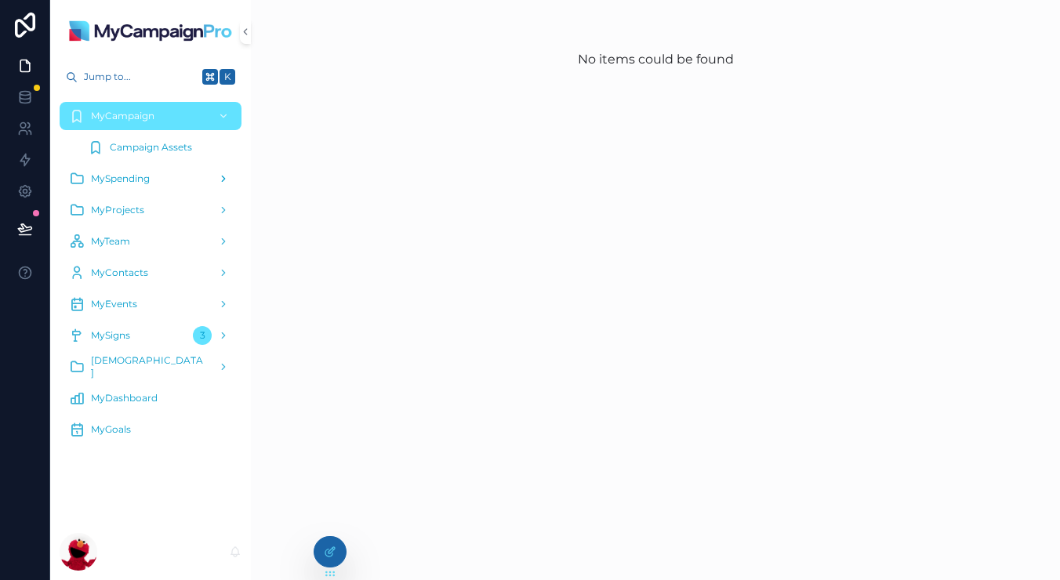
click at [136, 169] on div "MySpending" at bounding box center [150, 178] width 163 height 25
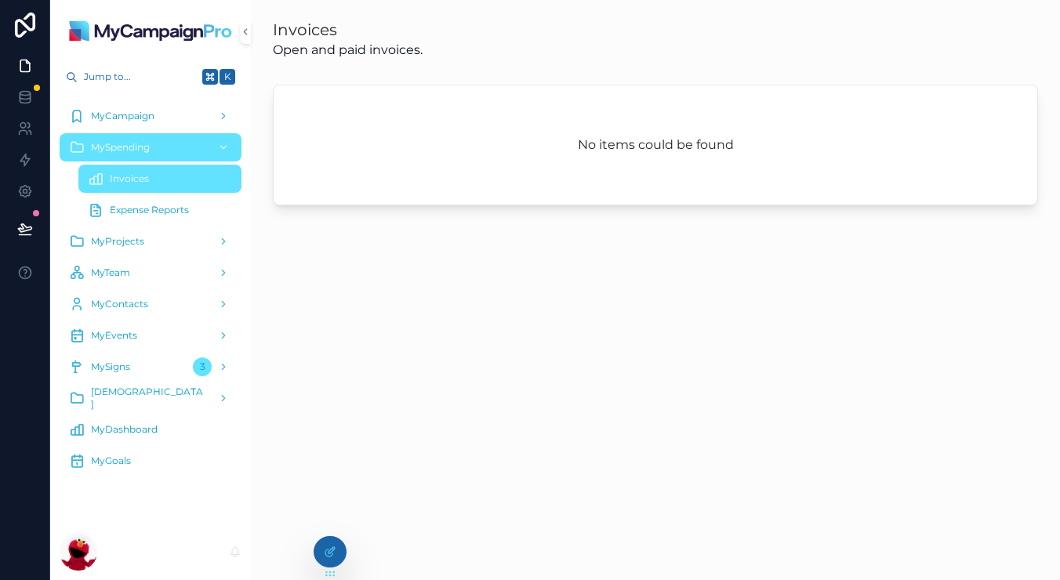
click at [140, 442] on div "MyDashboard" at bounding box center [150, 429] width 163 height 25
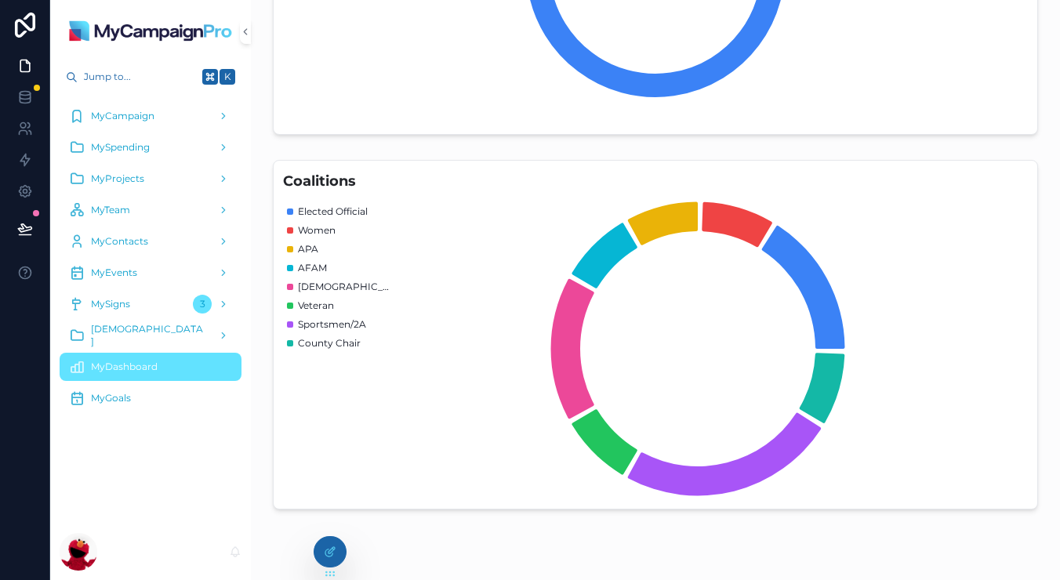
scroll to position [832, 0]
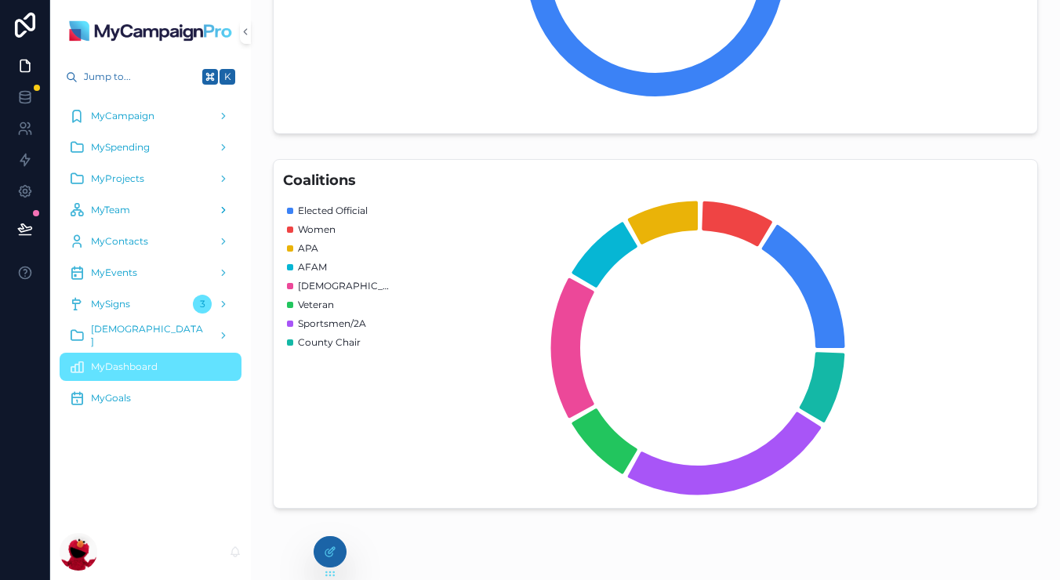
click at [133, 215] on div "MyTeam" at bounding box center [150, 210] width 163 height 25
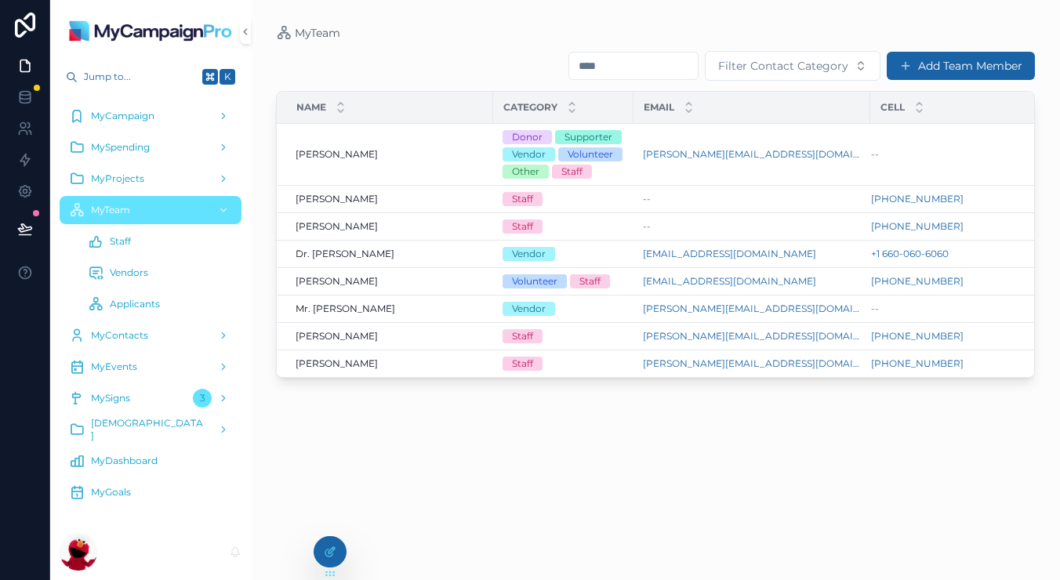
click at [115, 486] on div "MyGoals" at bounding box center [150, 492] width 163 height 25
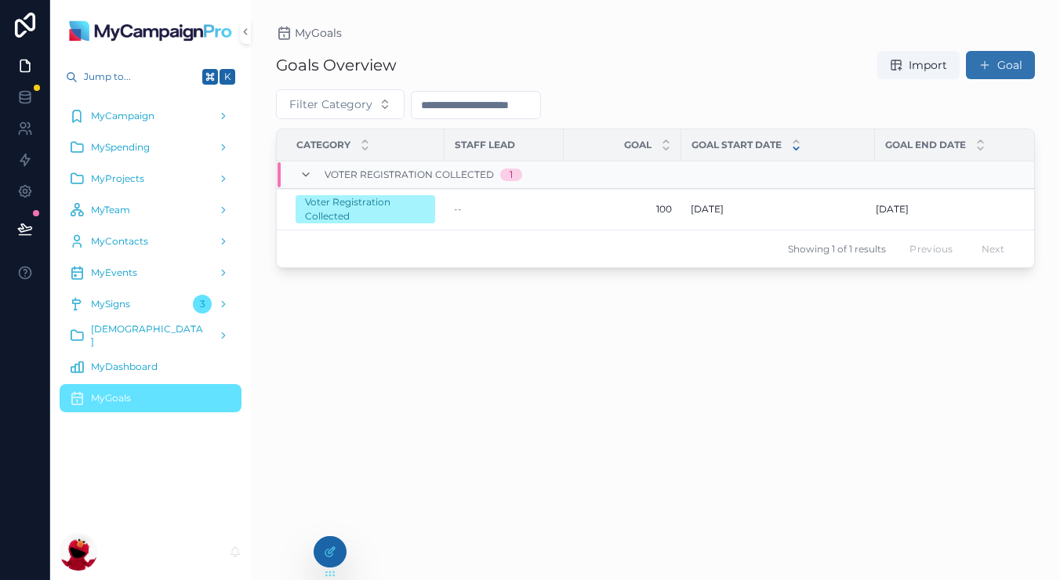
click at [1001, 61] on button "Goal" at bounding box center [1000, 65] width 69 height 28
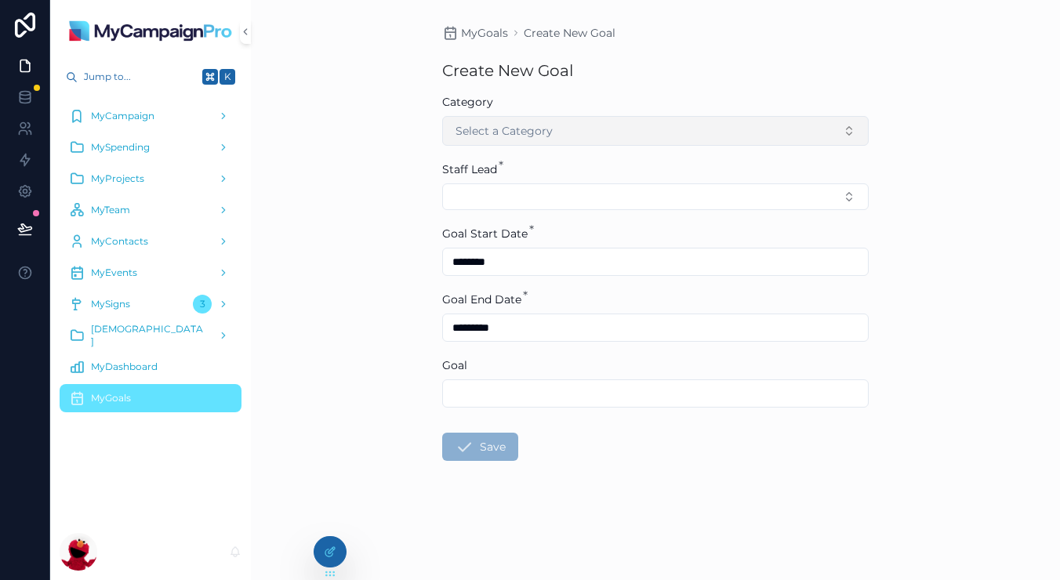
click at [572, 127] on button "Select a Category" at bounding box center [655, 131] width 427 height 30
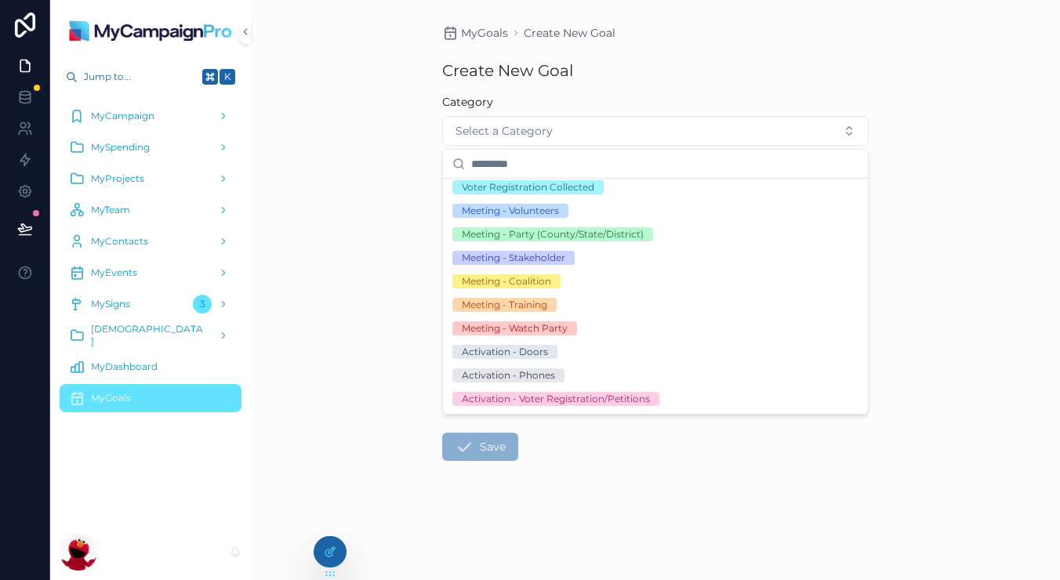
scroll to position [77, 0]
click at [774, 81] on div "Create New Goal" at bounding box center [655, 71] width 427 height 22
